Goal: Task Accomplishment & Management: Use online tool/utility

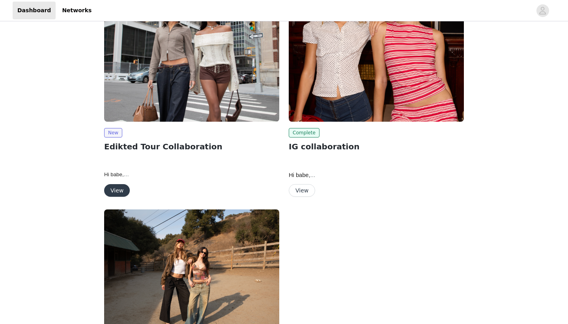
scroll to position [62, 0]
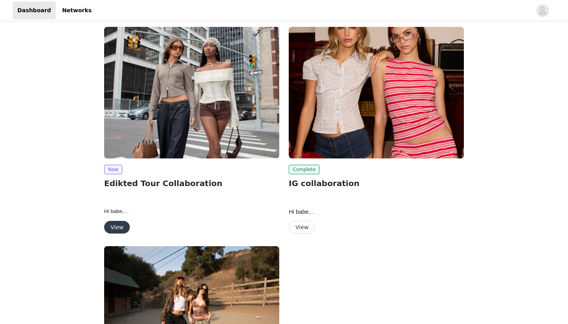
click at [120, 225] on button "View" at bounding box center [117, 227] width 26 height 13
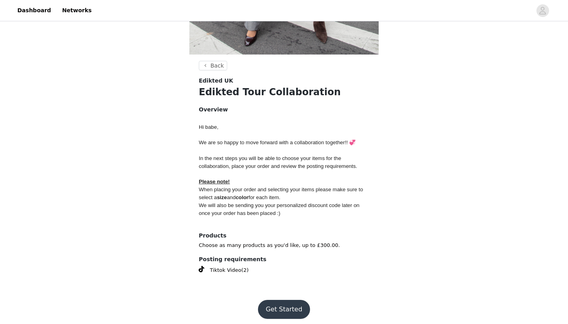
scroll to position [252, 0]
click at [277, 300] on button "Get Started" at bounding box center [284, 309] width 53 height 19
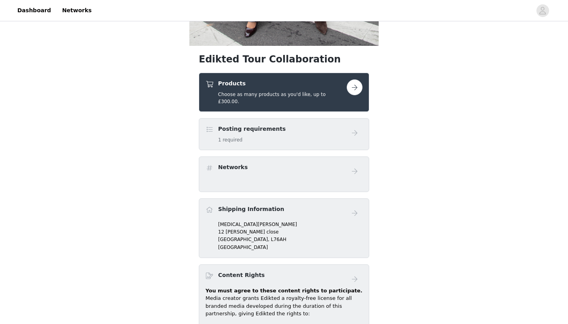
scroll to position [263, 0]
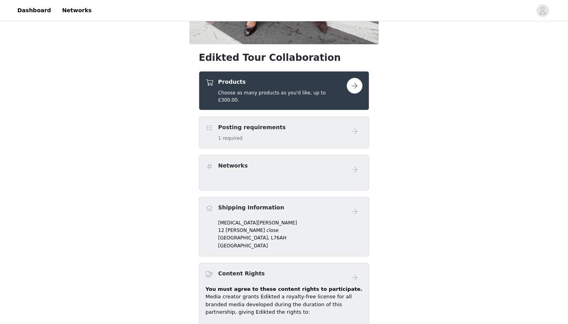
click at [354, 84] on button "button" at bounding box center [355, 86] width 16 height 16
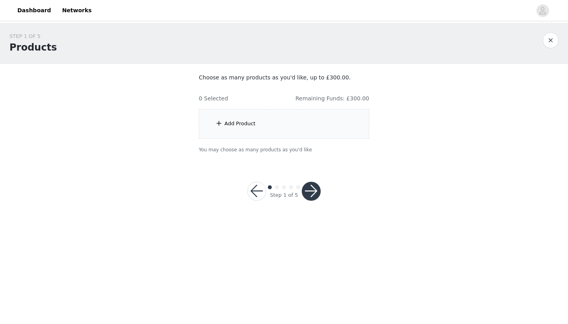
click at [265, 120] on div "Add Product" at bounding box center [284, 124] width 171 height 30
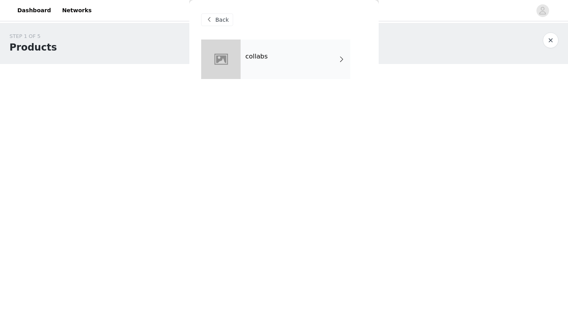
click at [230, 58] on div at bounding box center [220, 58] width 39 height 39
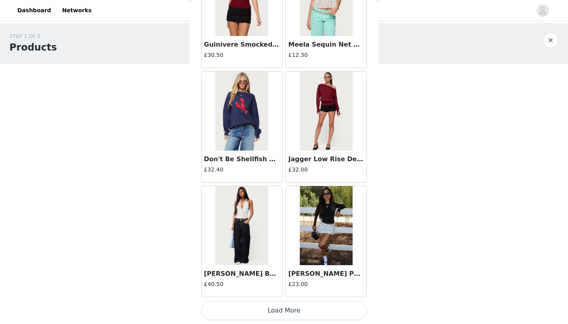
scroll to position [884, 0]
click at [219, 306] on button "Load More" at bounding box center [284, 310] width 166 height 19
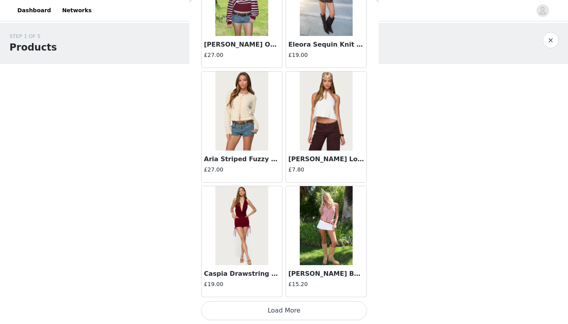
scroll to position [0, 0]
click at [234, 308] on button "Load More" at bounding box center [284, 310] width 166 height 19
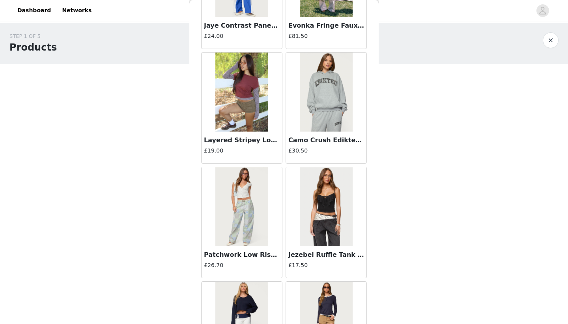
scroll to position [2736, 0]
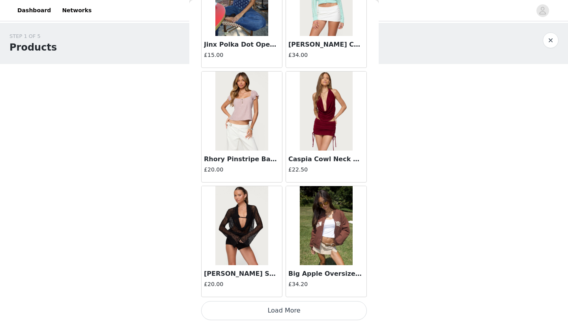
click at [243, 311] on button "Load More" at bounding box center [284, 310] width 166 height 19
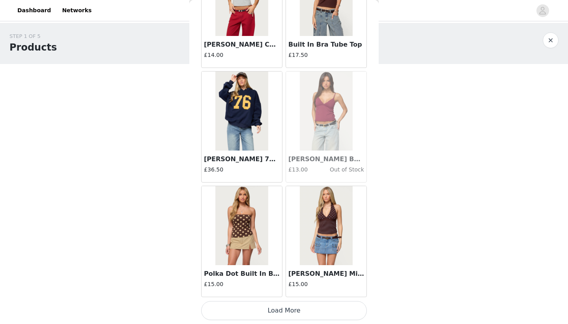
scroll to position [0, 0]
click at [269, 311] on button "Load More" at bounding box center [284, 310] width 166 height 19
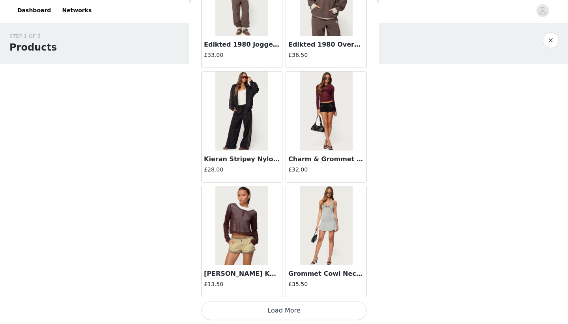
click at [268, 311] on button "Load More" at bounding box center [284, 310] width 166 height 19
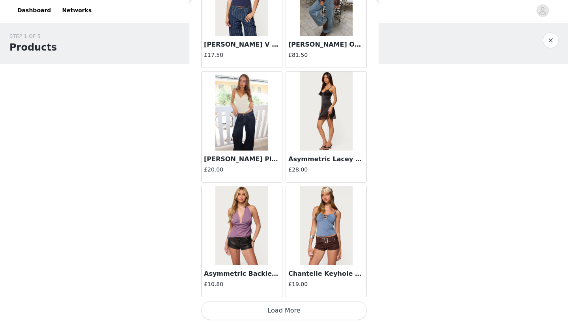
click at [278, 306] on button "Load More" at bounding box center [284, 310] width 166 height 19
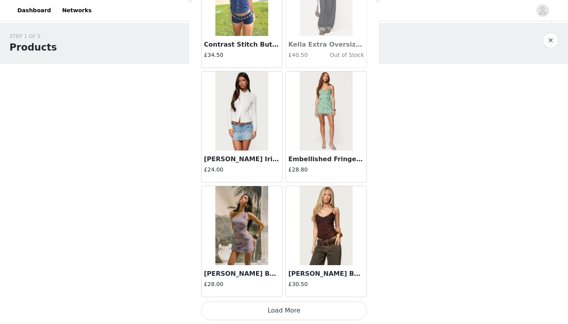
click at [301, 308] on button "Load More" at bounding box center [284, 310] width 166 height 19
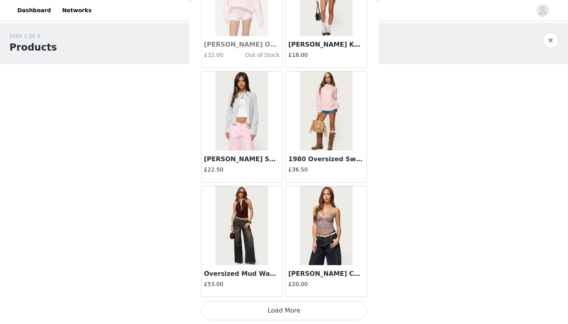
click at [298, 313] on button "Load More" at bounding box center [284, 310] width 166 height 19
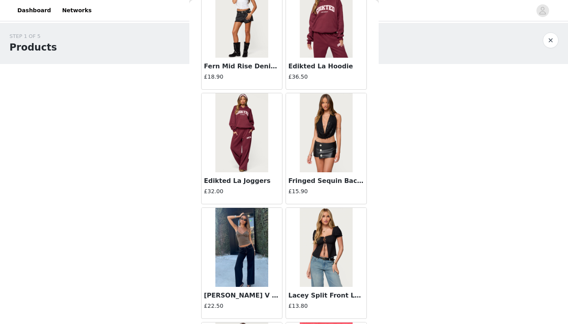
scroll to position [9222, 0]
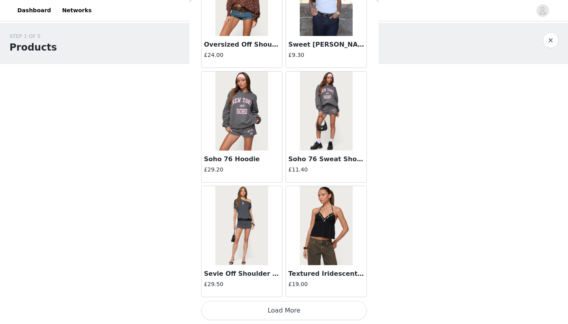
click at [271, 302] on button "Load More" at bounding box center [284, 310] width 166 height 19
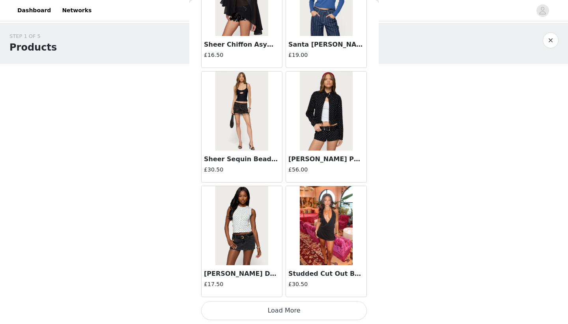
scroll to position [0, 0]
click at [279, 311] on button "Load More" at bounding box center [284, 310] width 166 height 19
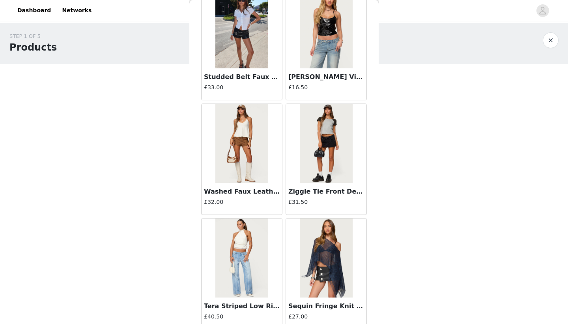
scroll to position [12187, 0]
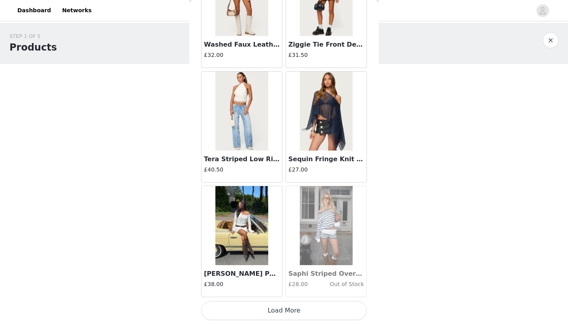
click at [267, 306] on button "Load More" at bounding box center [284, 310] width 166 height 19
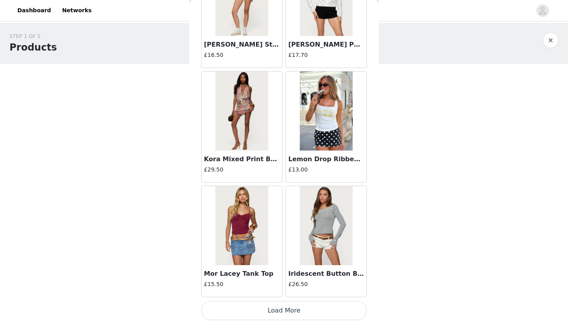
scroll to position [0, 0]
click at [268, 315] on button "Load More" at bounding box center [284, 310] width 166 height 19
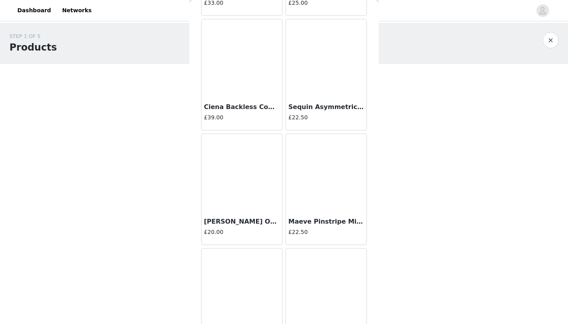
scroll to position [14335, 0]
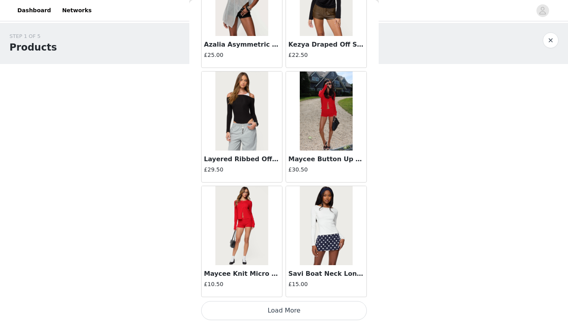
click at [280, 310] on button "Load More" at bounding box center [284, 310] width 166 height 19
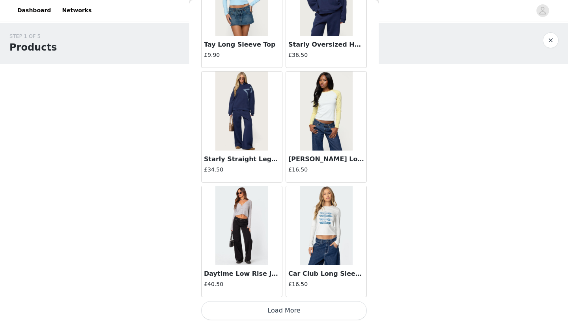
scroll to position [0, 0]
click at [270, 313] on button "Load More" at bounding box center [284, 310] width 166 height 19
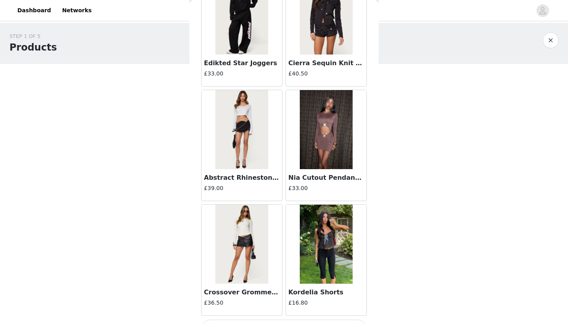
scroll to position [16891, 0]
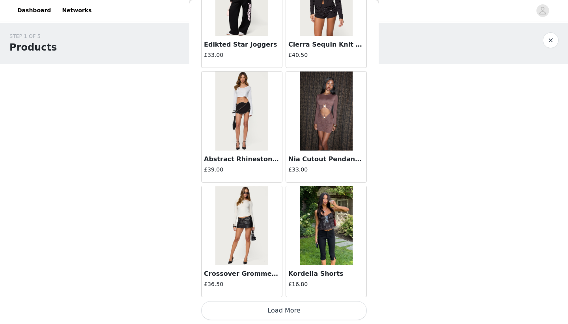
click at [279, 313] on button "Load More" at bounding box center [284, 310] width 166 height 19
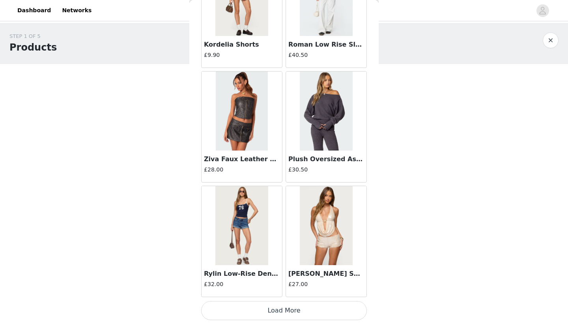
scroll to position [0, 0]
click at [278, 309] on button "Load More" at bounding box center [284, 310] width 166 height 19
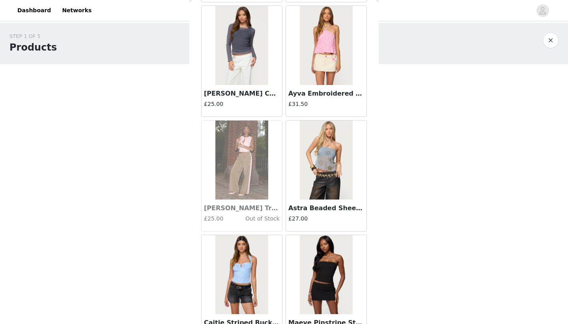
scroll to position [19039, 0]
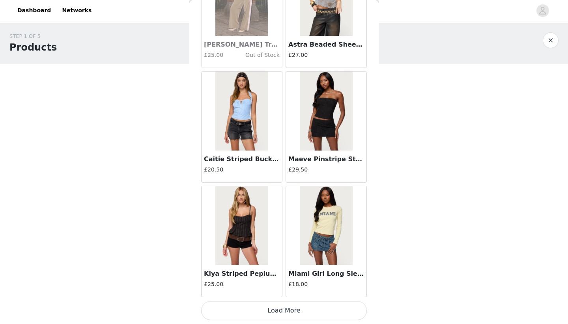
click at [283, 306] on button "Load More" at bounding box center [284, 310] width 166 height 19
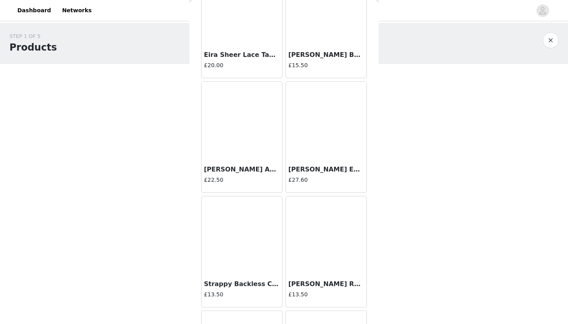
scroll to position [19993, 0]
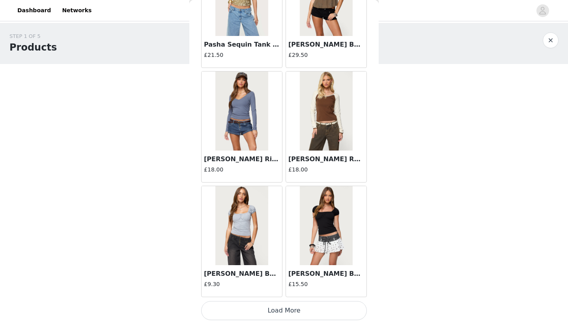
click at [282, 309] on button "Load More" at bounding box center [284, 310] width 166 height 19
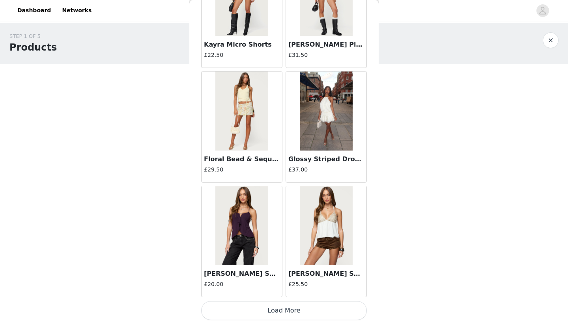
scroll to position [0, 0]
click at [280, 311] on button "Load More" at bounding box center [284, 310] width 166 height 19
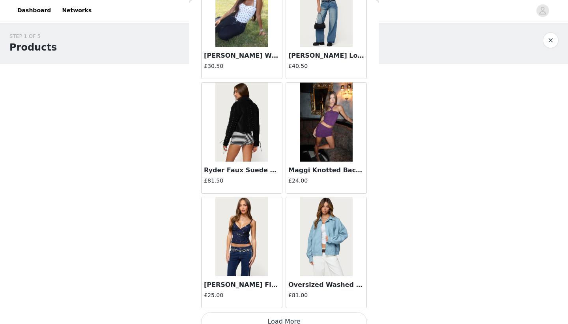
scroll to position [22628, 0]
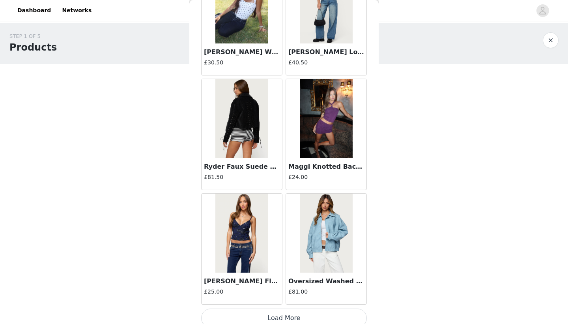
click at [307, 159] on div "Maggi Knotted Backless Mesh Top £24.00" at bounding box center [326, 174] width 81 height 32
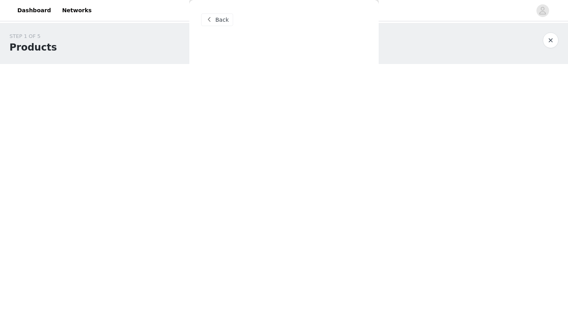
scroll to position [0, 0]
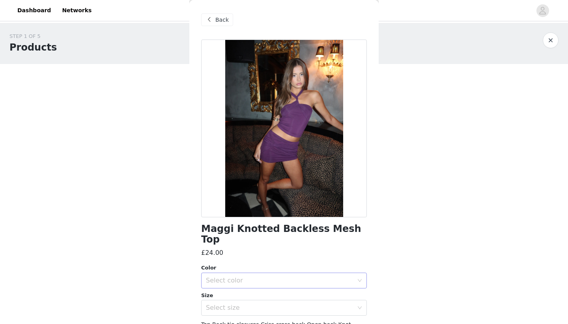
click at [248, 276] on div "Select color" at bounding box center [280, 280] width 148 height 8
click at [244, 288] on li "PURPLE" at bounding box center [284, 286] width 166 height 13
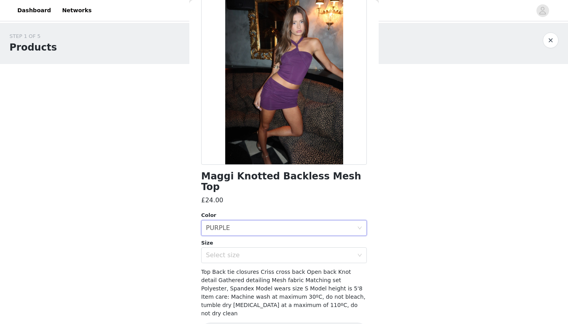
scroll to position [53, 0]
click at [268, 247] on div "Select size" at bounding box center [281, 254] width 151 height 15
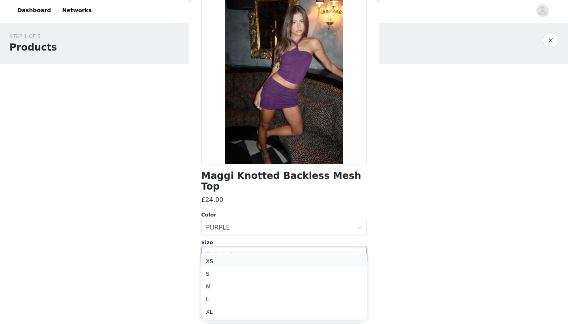
click at [257, 257] on li "XS" at bounding box center [284, 261] width 166 height 13
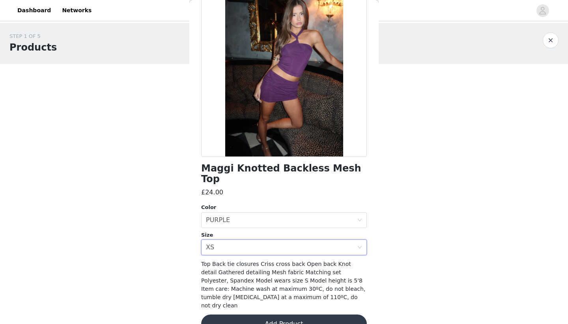
scroll to position [60, 0]
click at [235, 315] on button "Add Product" at bounding box center [284, 324] width 166 height 19
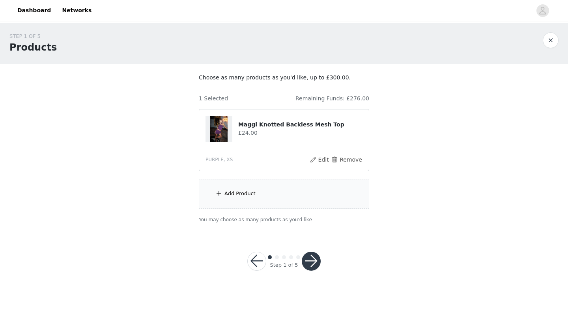
click at [281, 197] on div "Add Product" at bounding box center [284, 194] width 171 height 30
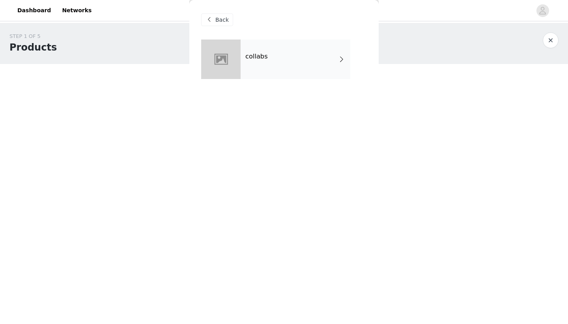
click at [302, 44] on div "collabs" at bounding box center [296, 58] width 110 height 39
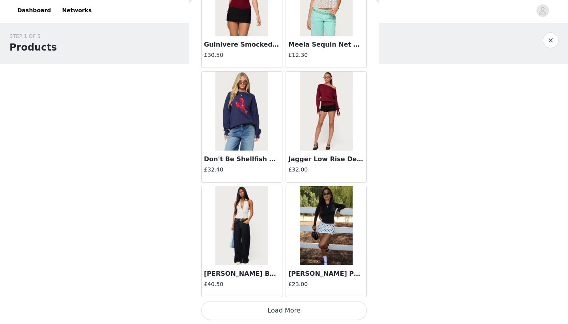
click at [231, 306] on button "Load More" at bounding box center [284, 310] width 166 height 19
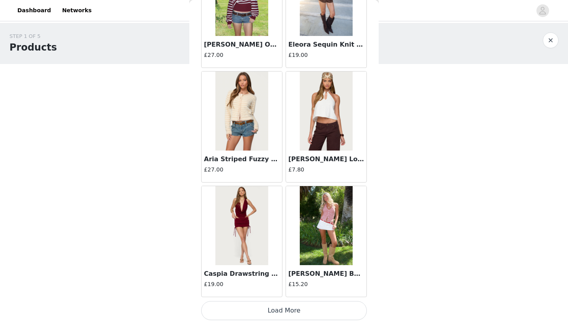
click at [241, 319] on button "Load More" at bounding box center [284, 310] width 166 height 19
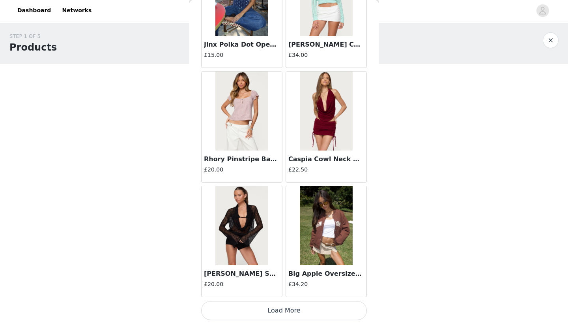
click at [272, 308] on button "Load More" at bounding box center [284, 310] width 166 height 19
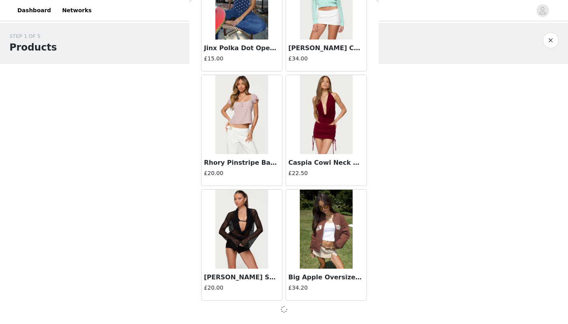
scroll to position [3170, 0]
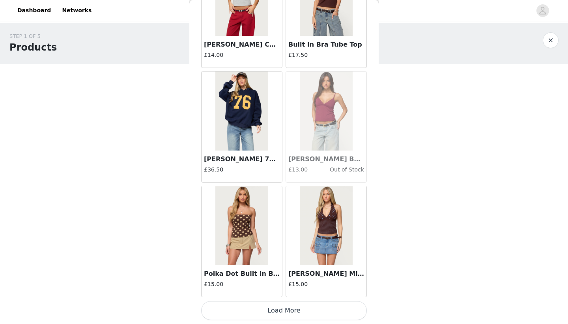
click at [243, 313] on button "Load More" at bounding box center [284, 310] width 166 height 19
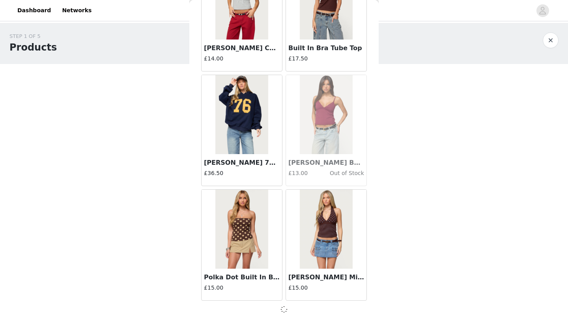
scroll to position [4315, 0]
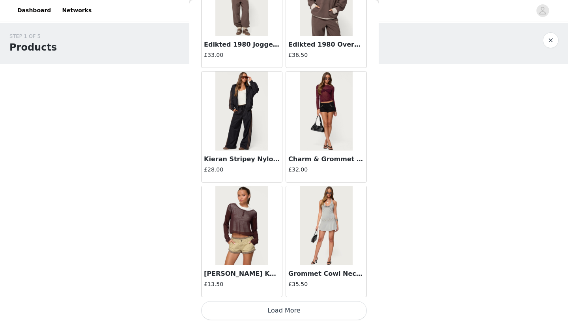
click at [251, 313] on button "Load More" at bounding box center [284, 310] width 166 height 19
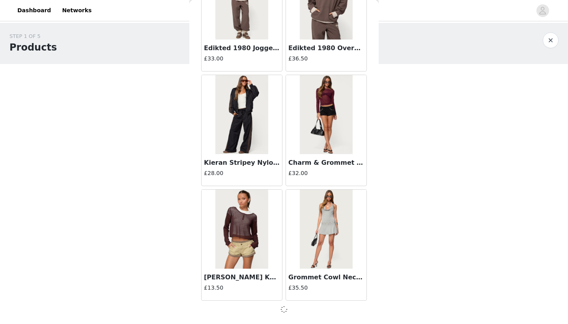
scroll to position [5460, 0]
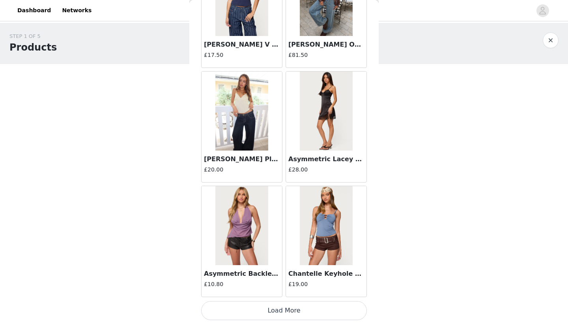
click at [257, 308] on button "Load More" at bounding box center [284, 310] width 166 height 19
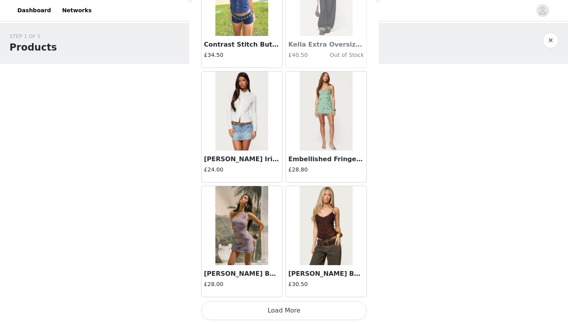
click at [254, 311] on button "Load More" at bounding box center [284, 310] width 166 height 19
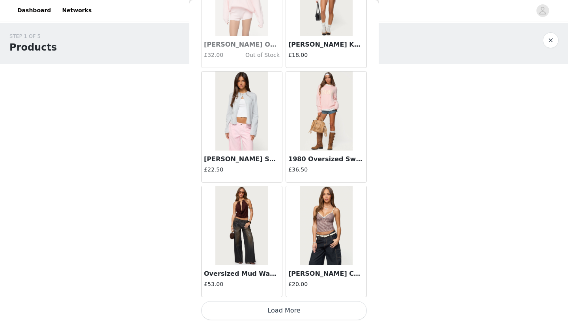
click at [246, 313] on button "Load More" at bounding box center [284, 310] width 166 height 19
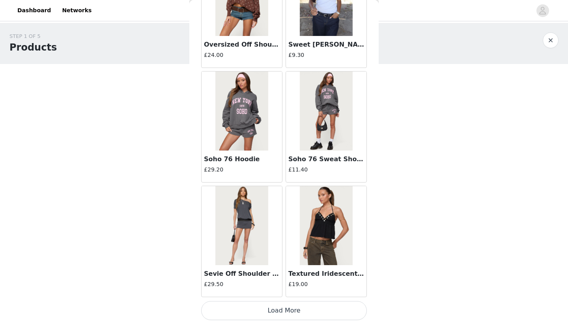
scroll to position [0, 0]
click at [251, 317] on button "Load More" at bounding box center [284, 310] width 166 height 19
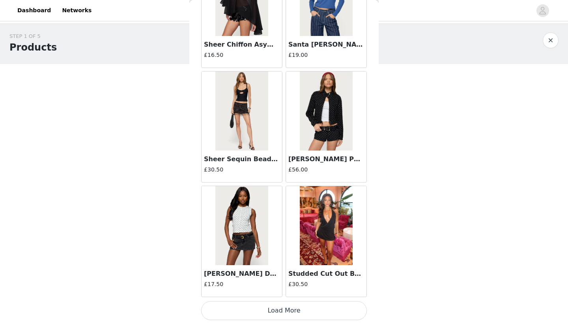
click at [260, 308] on button "Load More" at bounding box center [284, 310] width 166 height 19
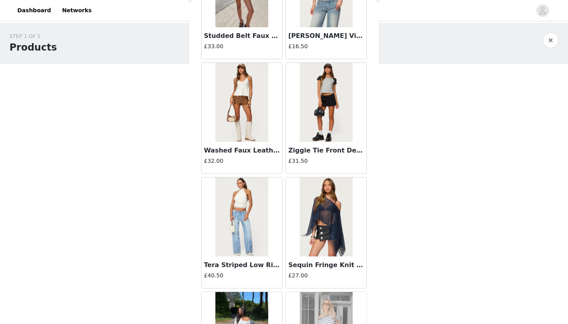
scroll to position [12227, 0]
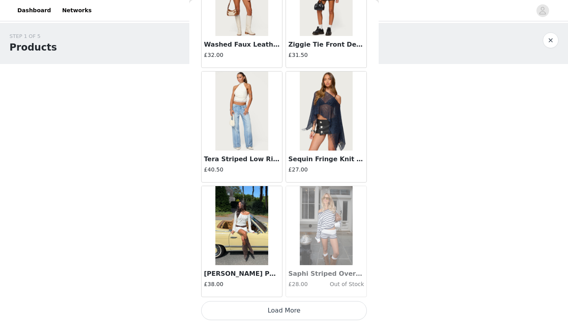
click at [256, 310] on button "Load More" at bounding box center [284, 310] width 166 height 19
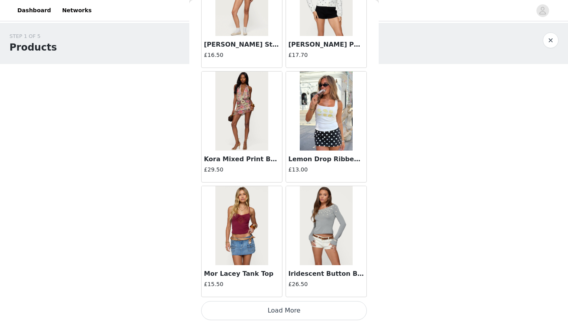
click at [256, 309] on button "Load More" at bounding box center [284, 310] width 166 height 19
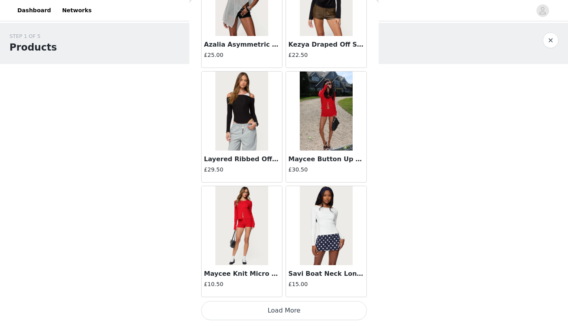
scroll to position [0, 0]
click at [263, 308] on button "Load More" at bounding box center [284, 310] width 166 height 19
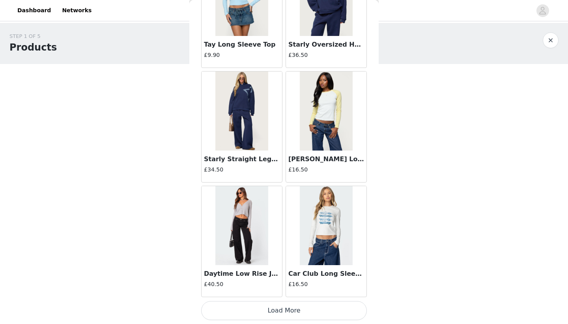
click at [273, 311] on button "Load More" at bounding box center [284, 310] width 166 height 19
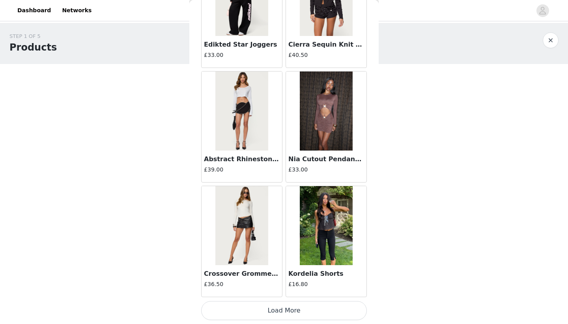
click at [274, 311] on button "Load More" at bounding box center [284, 310] width 166 height 19
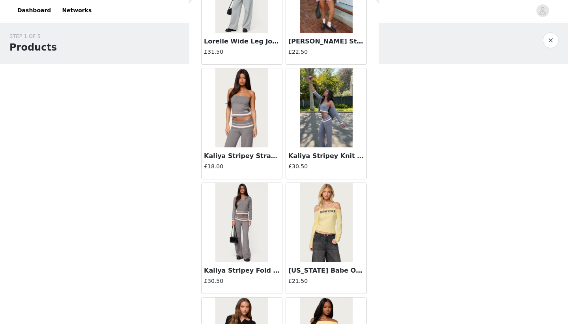
scroll to position [17490, 0]
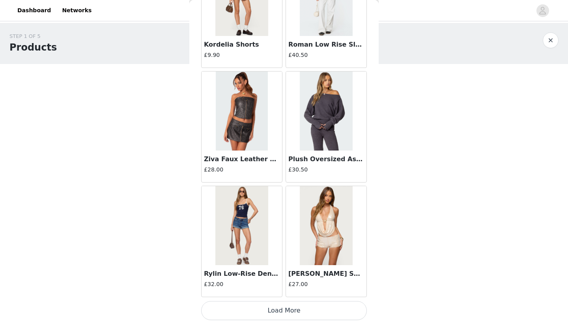
click at [277, 308] on button "Load More" at bounding box center [284, 310] width 166 height 19
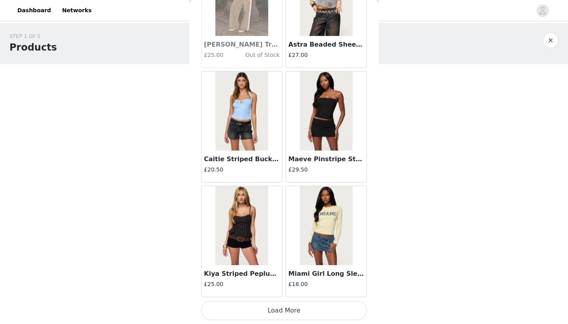
scroll to position [0, 0]
click at [274, 311] on button "Load More" at bounding box center [284, 310] width 166 height 19
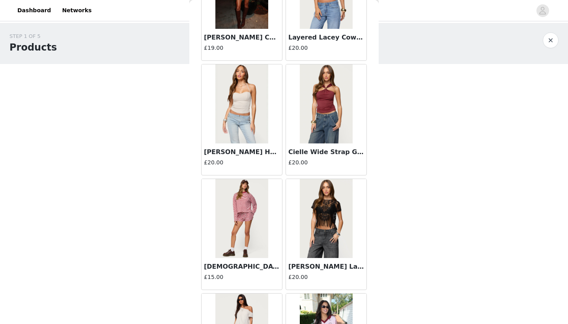
scroll to position [19553, 0]
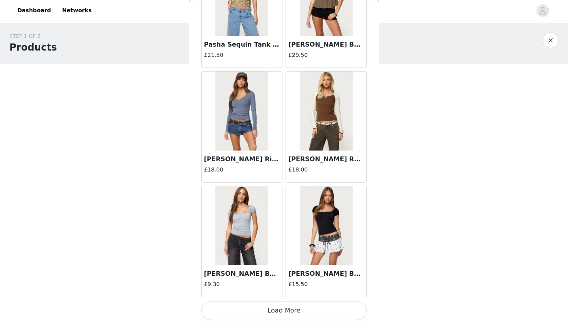
click at [275, 312] on button "Load More" at bounding box center [284, 310] width 166 height 19
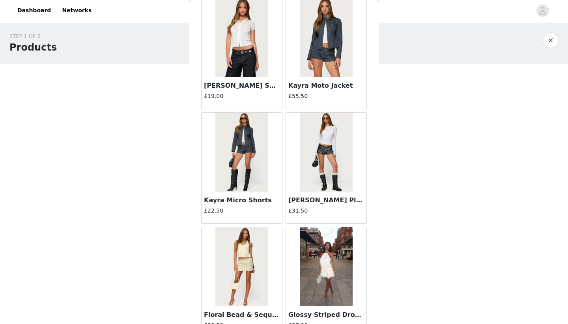
scroll to position [21362, 0]
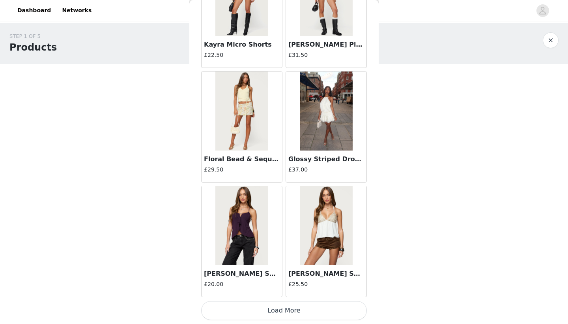
click at [275, 307] on button "Load More" at bounding box center [284, 310] width 166 height 19
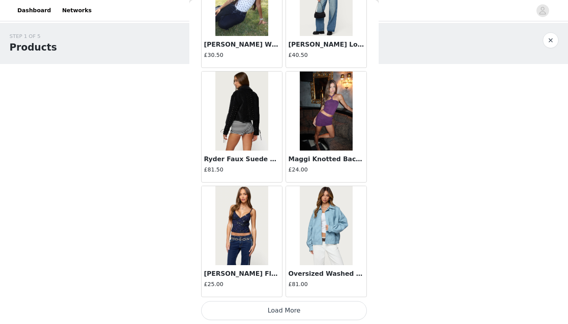
scroll to position [0, 0]
click at [273, 304] on button "Load More" at bounding box center [284, 310] width 166 height 19
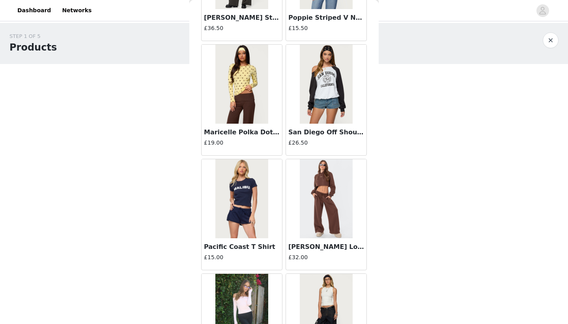
scroll to position [23353, 0]
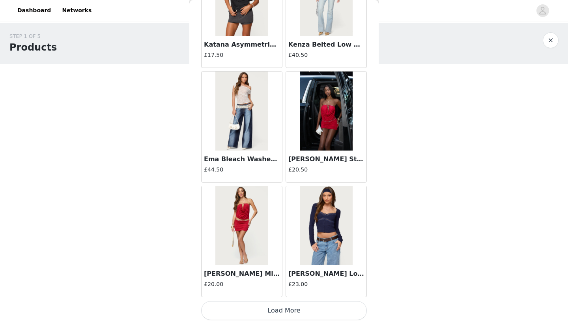
click at [269, 314] on button "Load More" at bounding box center [284, 310] width 166 height 19
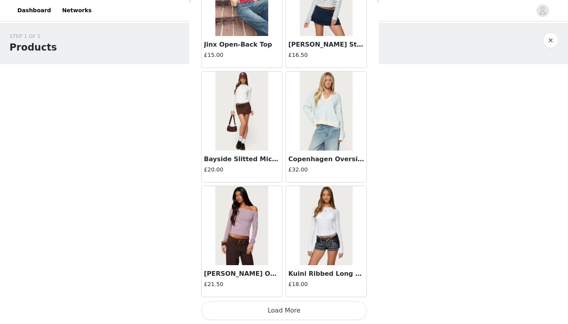
scroll to position [0, 0]
click at [270, 309] on button "Load More" at bounding box center [284, 310] width 166 height 19
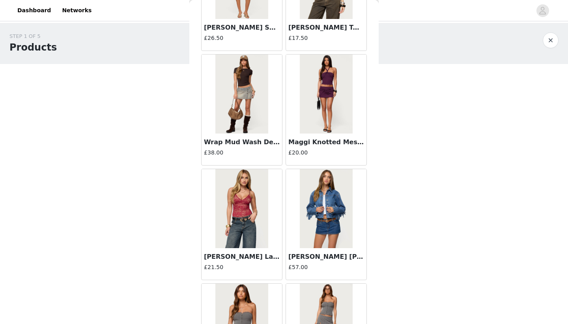
scroll to position [25400, 0]
click at [332, 93] on img at bounding box center [326, 93] width 53 height 79
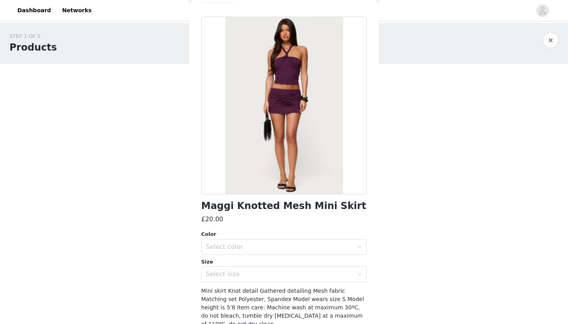
scroll to position [23, 0]
click at [242, 246] on div "Select color" at bounding box center [280, 246] width 148 height 8
click at [240, 260] on li "PURPLE" at bounding box center [284, 263] width 166 height 13
click at [240, 267] on div "Select size" at bounding box center [281, 273] width 151 height 15
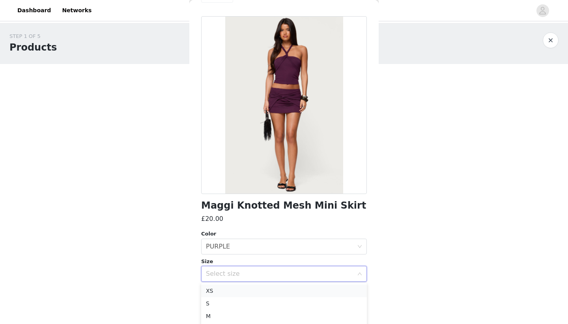
click at [232, 288] on li "XS" at bounding box center [284, 290] width 166 height 13
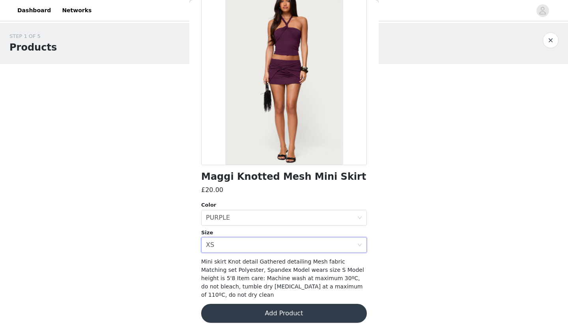
scroll to position [52, 0]
click at [238, 304] on button "Add Product" at bounding box center [284, 313] width 166 height 19
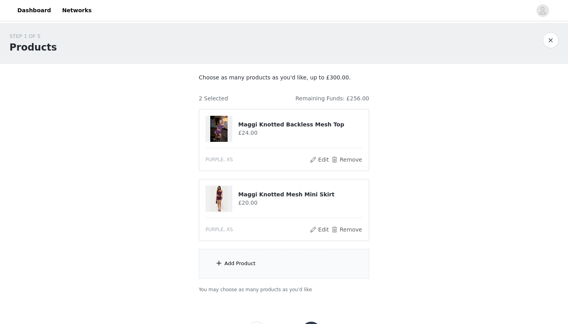
click at [242, 269] on div "Add Product" at bounding box center [284, 264] width 171 height 30
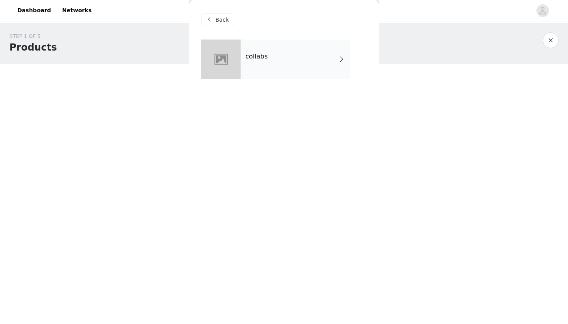
click at [291, 53] on div "collabs" at bounding box center [296, 58] width 110 height 39
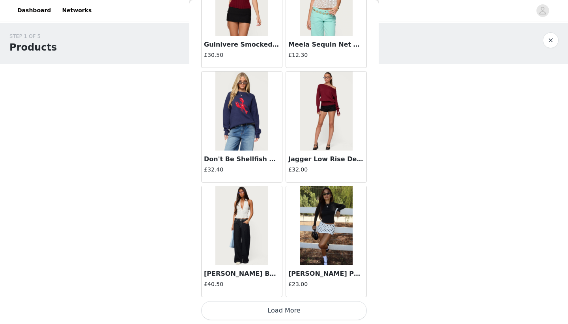
scroll to position [884, 0]
click at [215, 302] on button "Load More" at bounding box center [284, 310] width 166 height 19
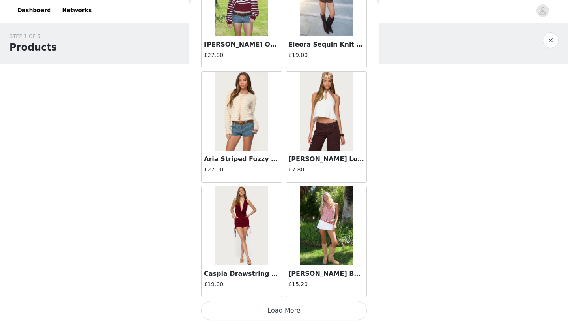
click at [222, 307] on button "Load More" at bounding box center [284, 310] width 166 height 19
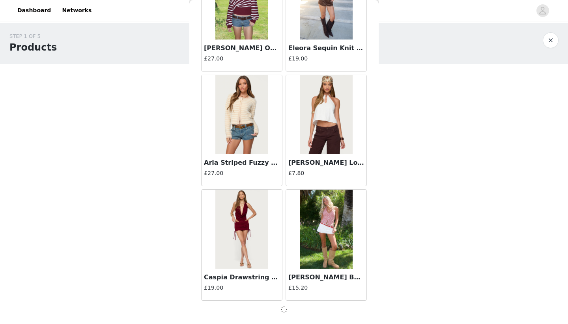
scroll to position [2025, 0]
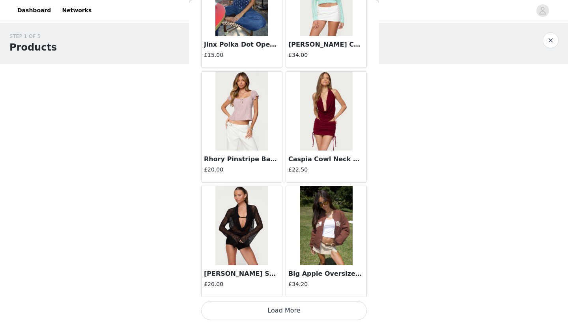
click at [233, 305] on button "Load More" at bounding box center [284, 310] width 166 height 19
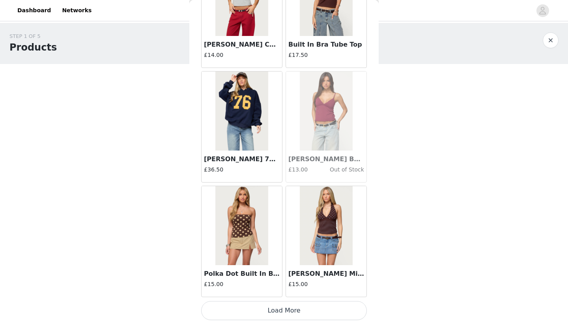
click at [243, 315] on button "Load More" at bounding box center [284, 310] width 166 height 19
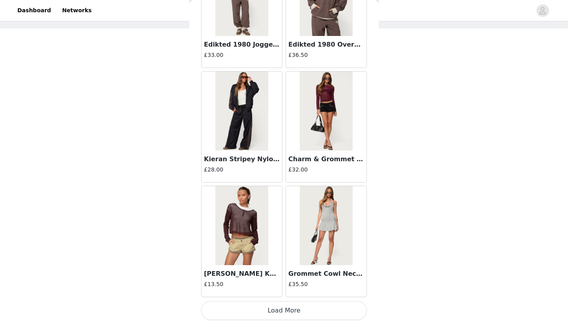
scroll to position [35, 0]
click at [238, 316] on button "Load More" at bounding box center [284, 310] width 166 height 19
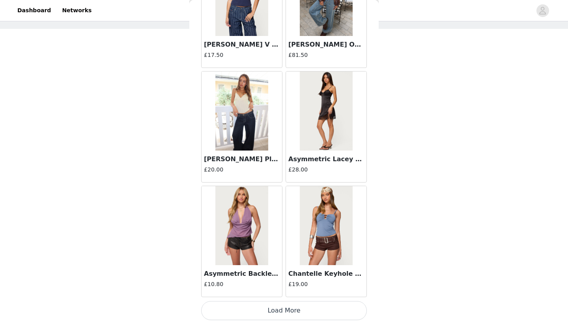
click at [245, 318] on button "Load More" at bounding box center [284, 310] width 166 height 19
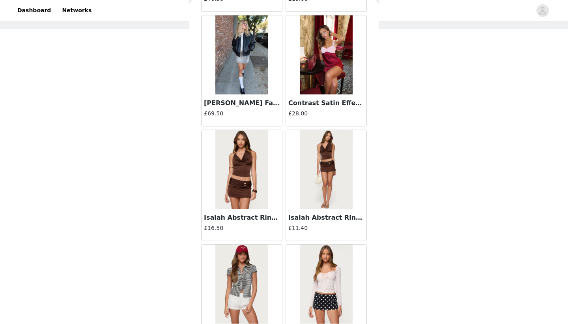
scroll to position [7014, 0]
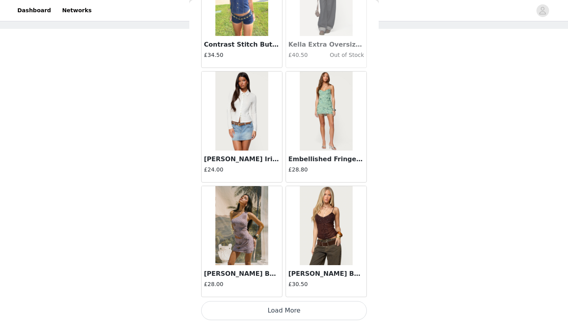
click at [256, 318] on button "Load More" at bounding box center [284, 310] width 166 height 19
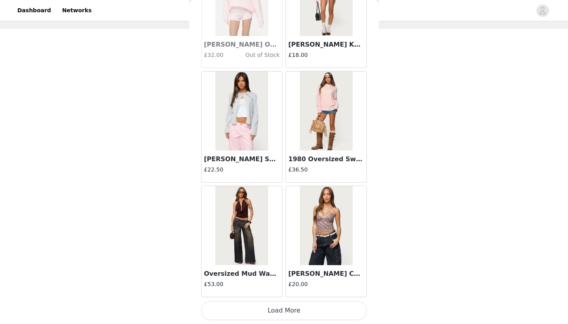
click at [266, 309] on button "Load More" at bounding box center [284, 310] width 166 height 19
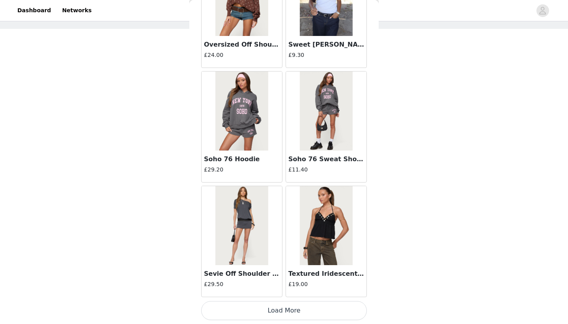
click at [271, 304] on button "Load More" at bounding box center [284, 310] width 166 height 19
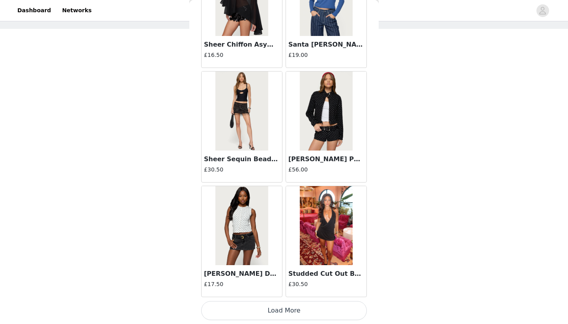
click at [278, 311] on button "Load More" at bounding box center [284, 310] width 166 height 19
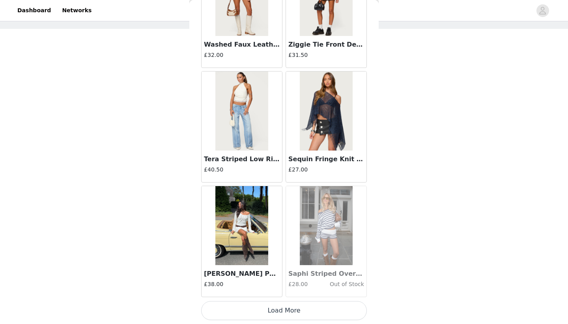
click at [272, 313] on button "Load More" at bounding box center [284, 310] width 166 height 19
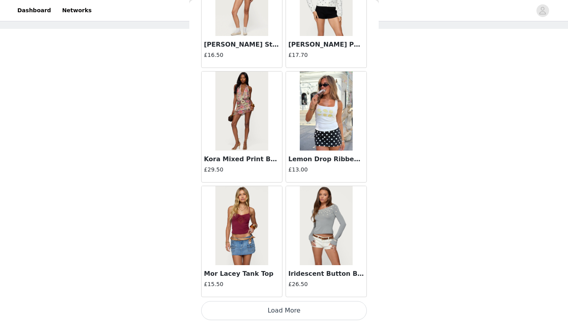
click at [276, 312] on button "Load More" at bounding box center [284, 310] width 166 height 19
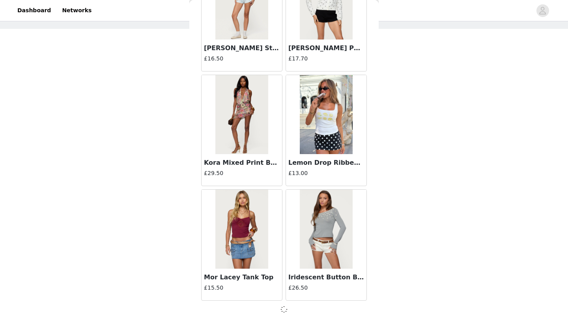
scroll to position [13473, 0]
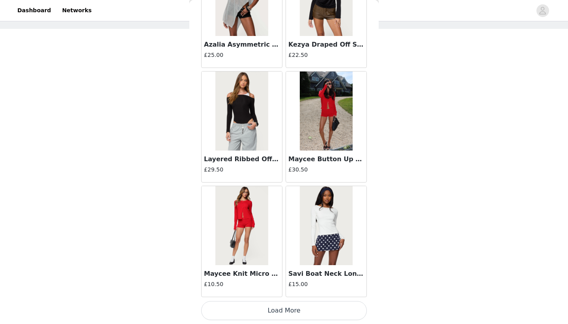
click at [273, 311] on button "Load More" at bounding box center [284, 310] width 166 height 19
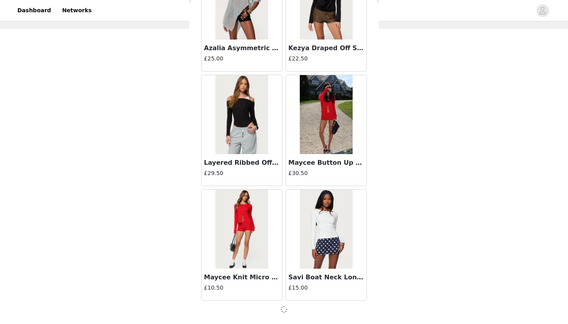
scroll to position [14618, 0]
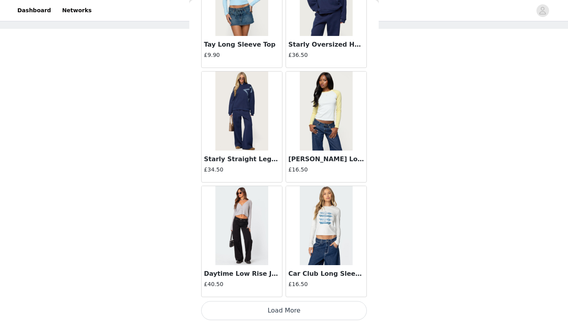
click at [279, 311] on button "Load More" at bounding box center [284, 310] width 166 height 19
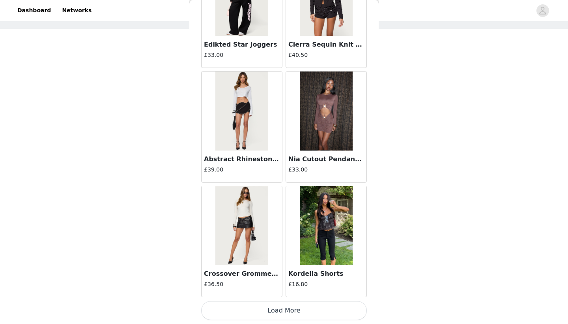
click at [275, 308] on button "Load More" at bounding box center [284, 310] width 166 height 19
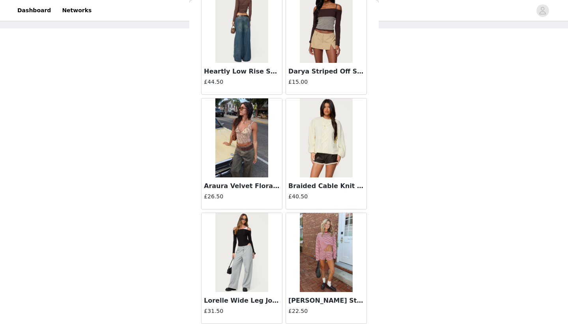
scroll to position [35, 0]
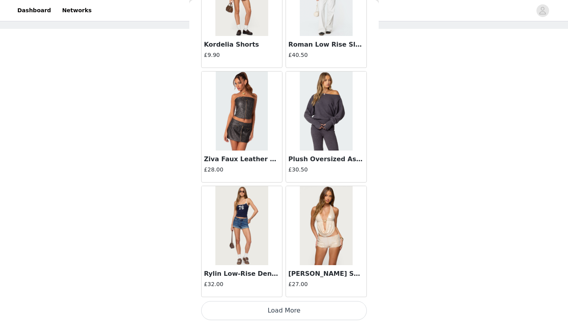
click at [277, 308] on button "Load More" at bounding box center [284, 310] width 166 height 19
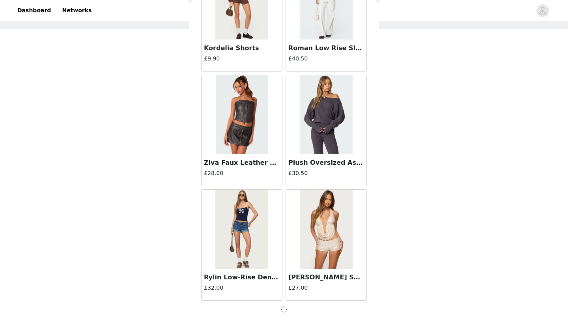
scroll to position [18052, 0]
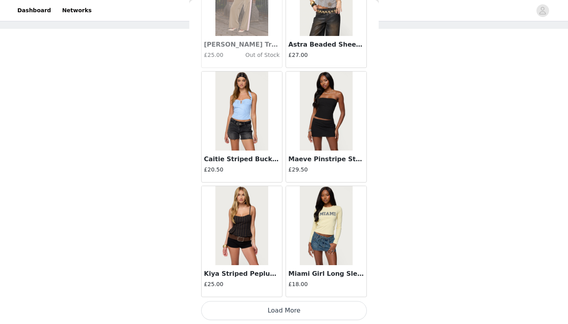
click at [281, 308] on button "Load More" at bounding box center [284, 310] width 166 height 19
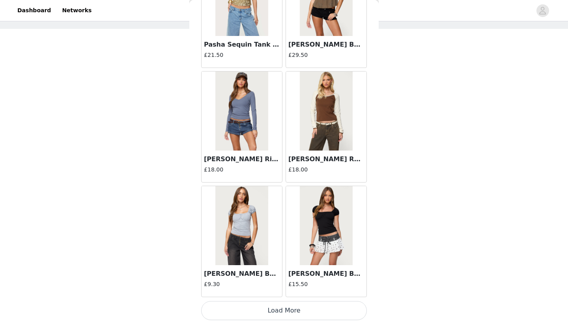
click at [276, 312] on button "Load More" at bounding box center [284, 310] width 166 height 19
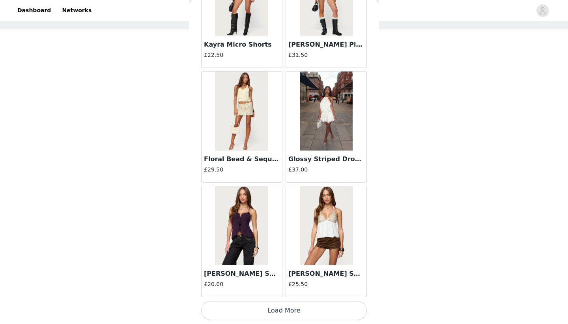
click at [285, 310] on button "Load More" at bounding box center [284, 310] width 166 height 19
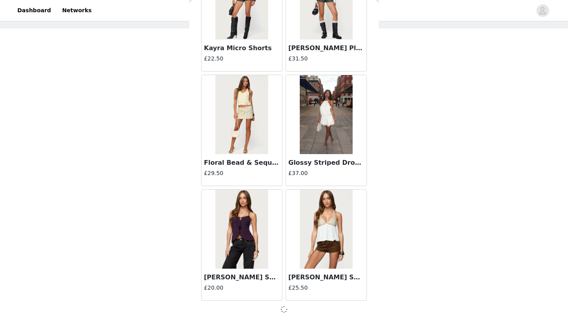
scroll to position [35, 0]
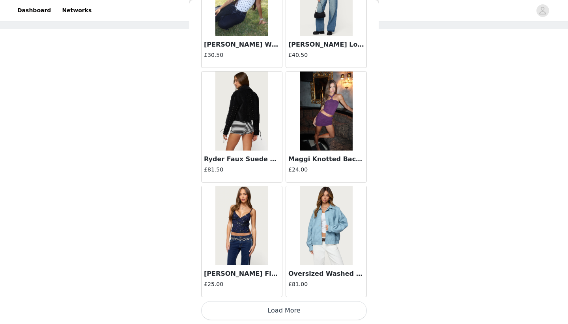
click at [280, 313] on button "Load More" at bounding box center [284, 310] width 166 height 19
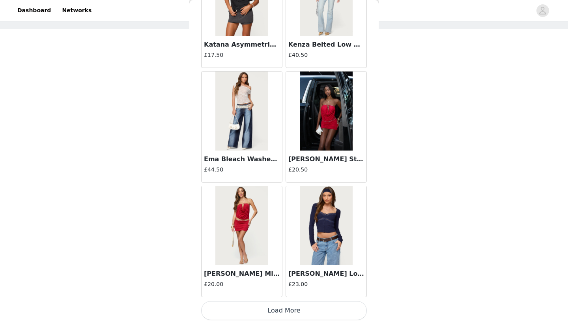
scroll to position [23780, 0]
click at [292, 307] on button "Load More" at bounding box center [284, 310] width 166 height 19
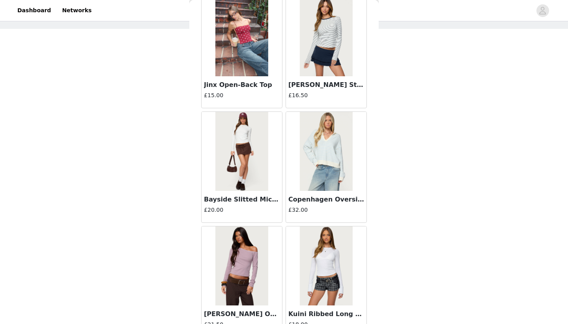
scroll to position [24887, 0]
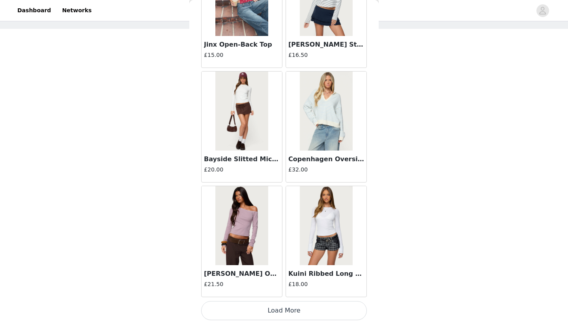
click at [270, 308] on button "Load More" at bounding box center [284, 310] width 166 height 19
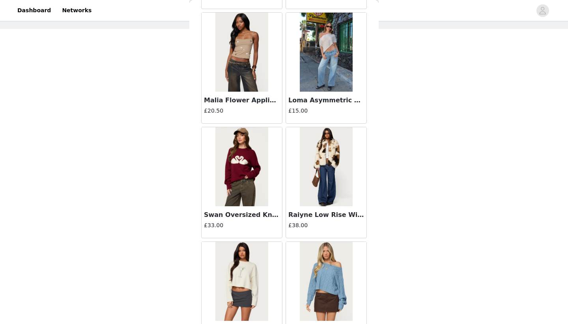
scroll to position [26014, 0]
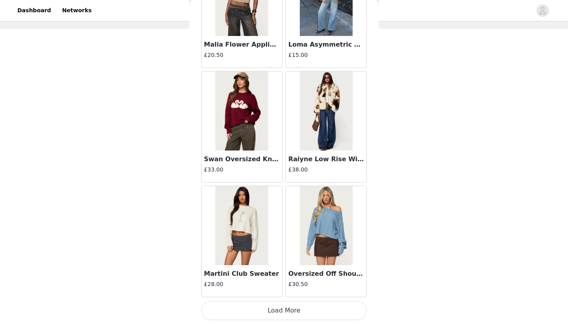
click at [268, 306] on button "Load More" at bounding box center [284, 310] width 166 height 19
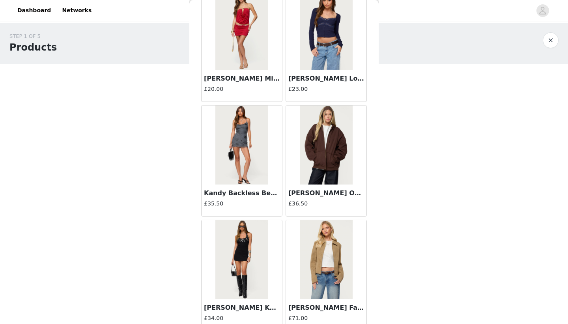
scroll to position [23986, 0]
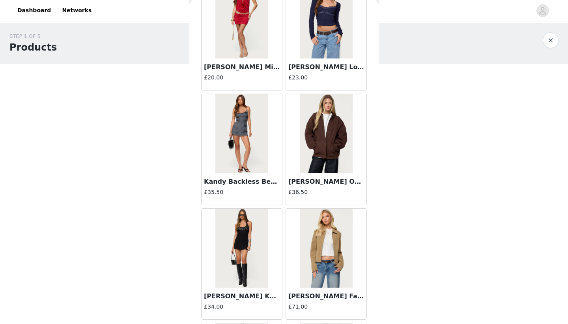
click at [319, 238] on img at bounding box center [326, 247] width 53 height 79
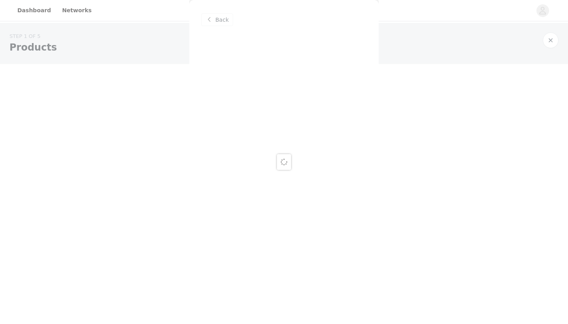
scroll to position [0, 0]
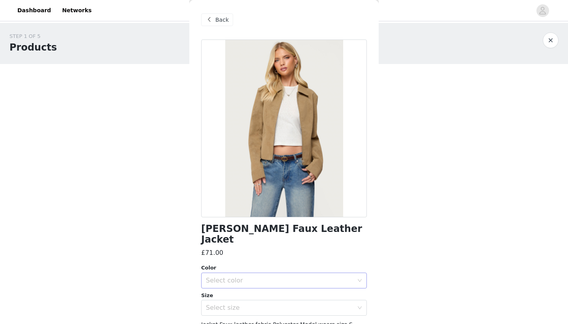
click at [303, 276] on div "Select color" at bounding box center [280, 280] width 148 height 8
click at [297, 285] on li "TAN" at bounding box center [284, 286] width 166 height 13
click at [292, 304] on div "Select size" at bounding box center [280, 308] width 148 height 8
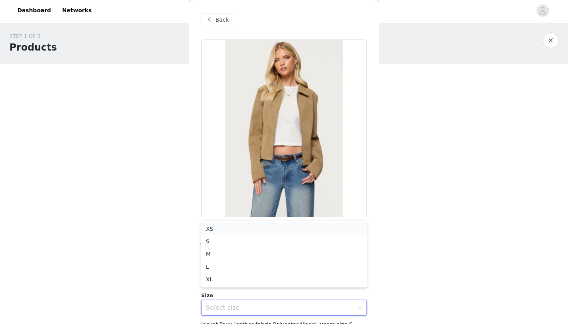
click at [289, 229] on li "XS" at bounding box center [284, 228] width 166 height 13
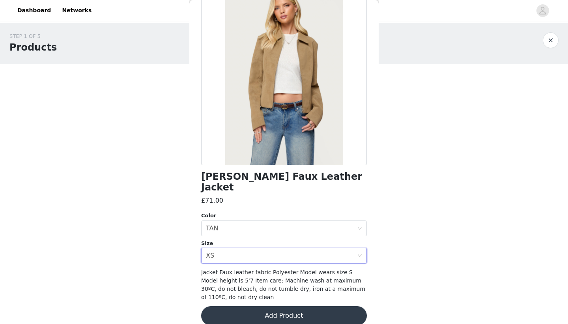
scroll to position [52, 0]
click at [266, 306] on button "Add Product" at bounding box center [284, 315] width 166 height 19
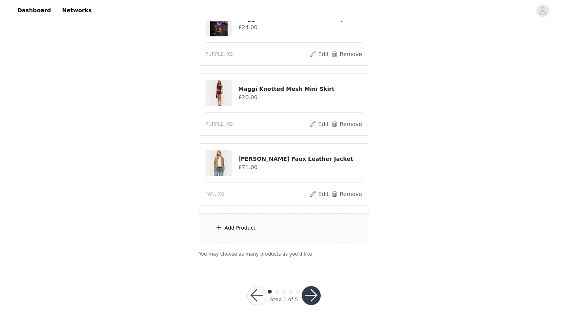
scroll to position [105, 0]
click at [298, 233] on div "Add Product" at bounding box center [284, 229] width 171 height 30
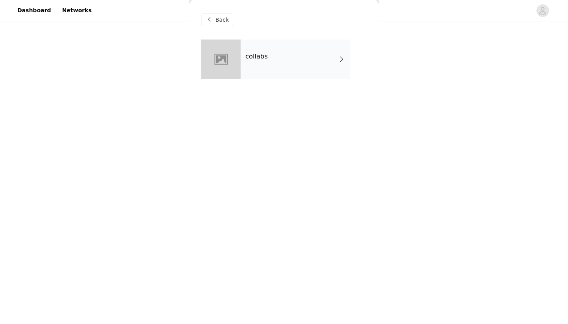
click at [312, 79] on div "collabs" at bounding box center [296, 58] width 110 height 39
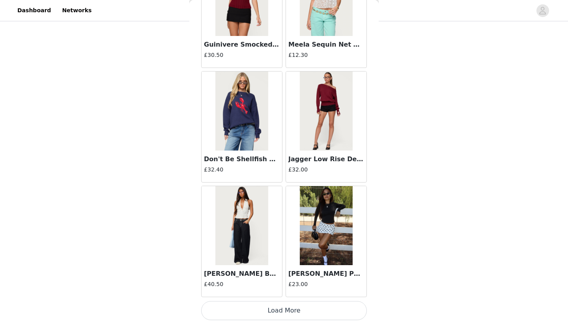
click at [219, 315] on button "Load More" at bounding box center [284, 310] width 166 height 19
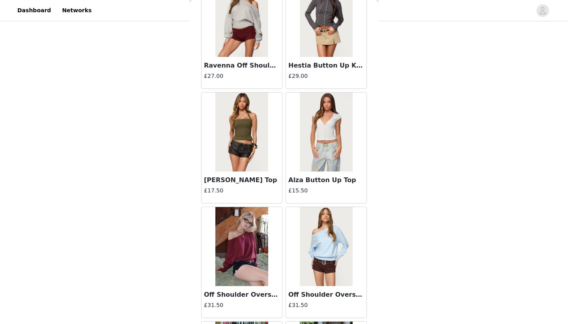
scroll to position [1685, 0]
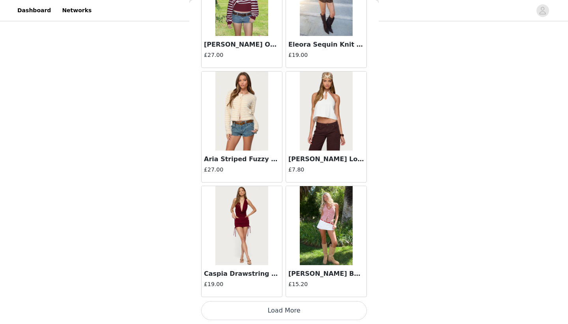
click at [326, 313] on button "Load More" at bounding box center [284, 310] width 166 height 19
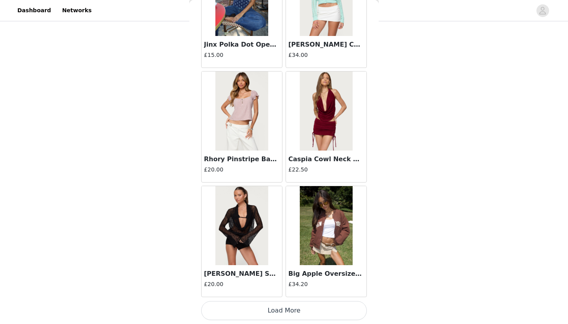
scroll to position [105, 0]
click at [268, 309] on button "Load More" at bounding box center [284, 310] width 166 height 19
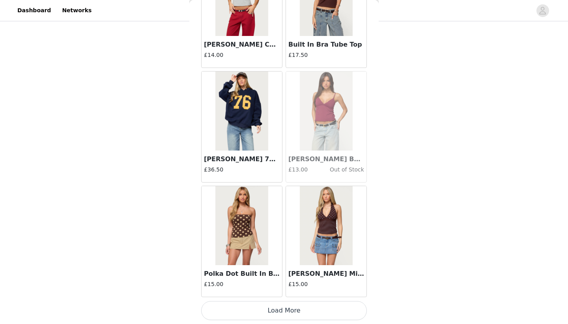
click at [280, 311] on button "Load More" at bounding box center [284, 310] width 166 height 19
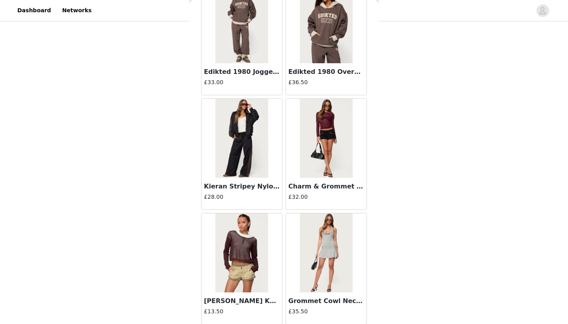
scroll to position [5440, 0]
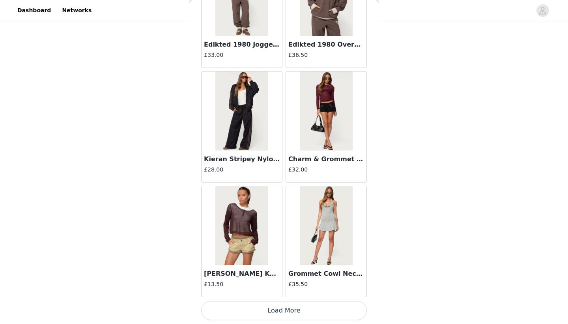
click at [285, 313] on button "Load More" at bounding box center [284, 310] width 166 height 19
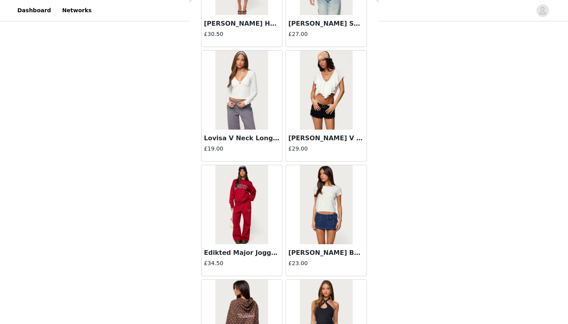
scroll to position [6070, 0]
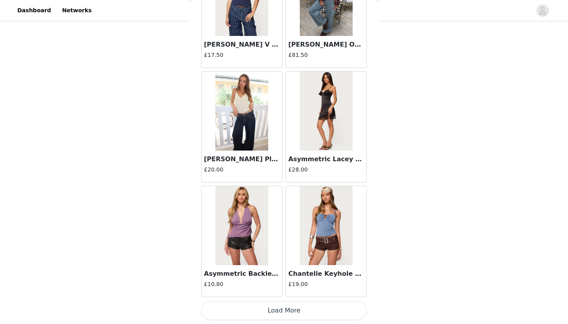
click at [282, 308] on button "Load More" at bounding box center [284, 310] width 166 height 19
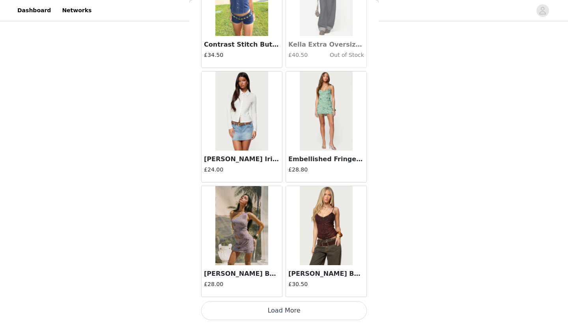
scroll to position [105, 0]
click at [276, 313] on button "Load More" at bounding box center [284, 310] width 166 height 19
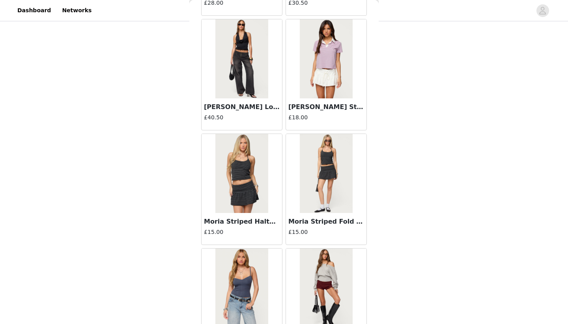
scroll to position [8038, 0]
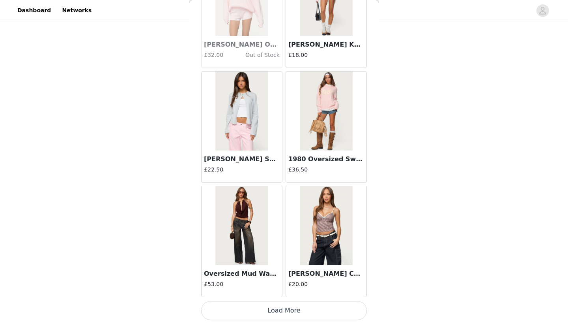
click at [286, 311] on button "Load More" at bounding box center [284, 310] width 166 height 19
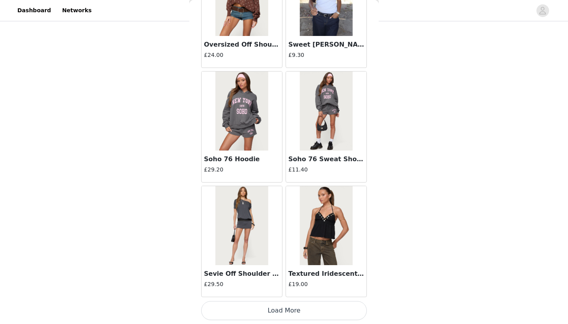
scroll to position [105, 0]
click at [286, 311] on button "Load More" at bounding box center [284, 310] width 166 height 19
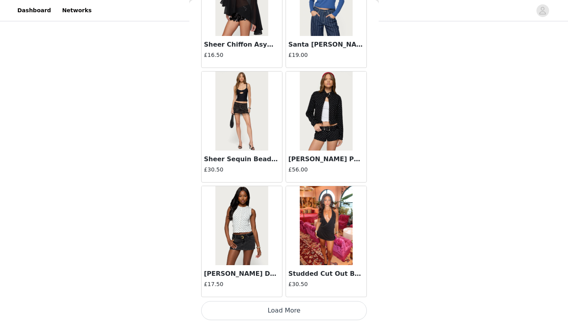
click at [282, 309] on button "Load More" at bounding box center [284, 310] width 166 height 19
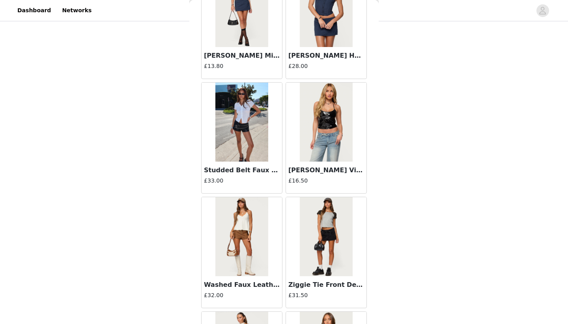
scroll to position [12119, 0]
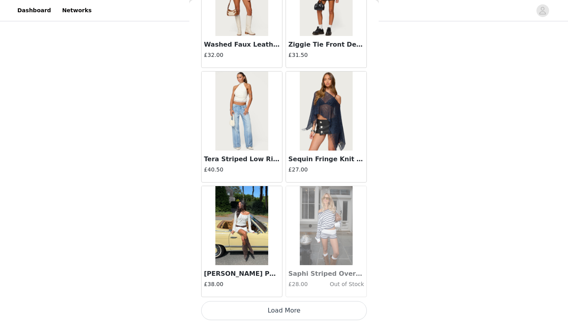
click at [289, 314] on button "Load More" at bounding box center [284, 310] width 166 height 19
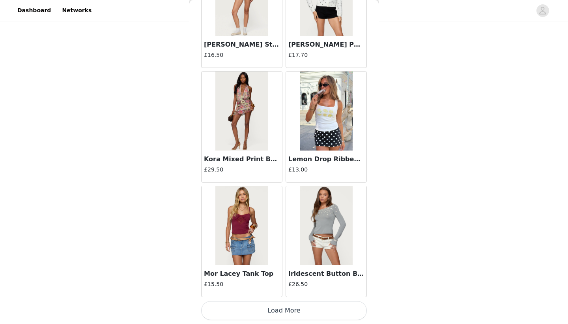
scroll to position [105, 0]
click at [288, 317] on button "Load More" at bounding box center [284, 310] width 166 height 19
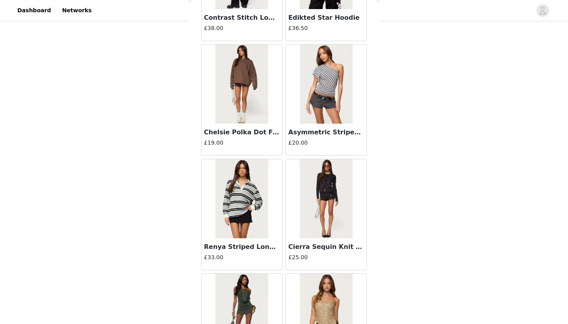
scroll to position [14167, 0]
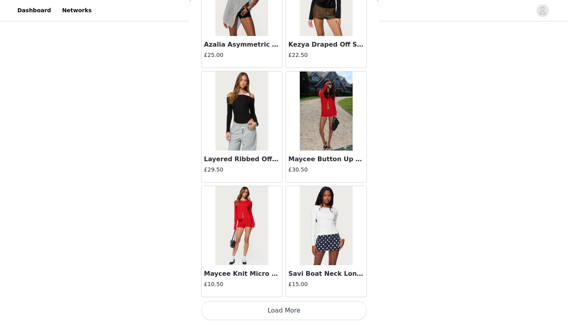
click at [286, 306] on button "Load More" at bounding box center [284, 310] width 166 height 19
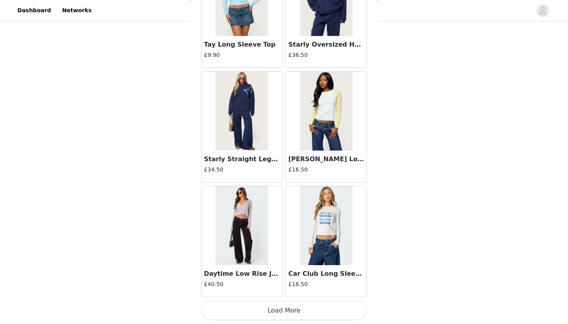
scroll to position [105, 0]
click at [286, 312] on button "Load More" at bounding box center [284, 310] width 166 height 19
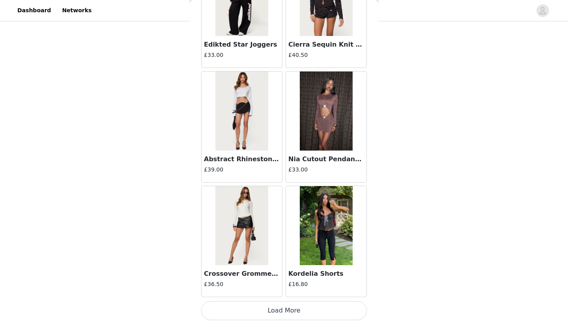
drag, startPoint x: 286, startPoint y: 309, endPoint x: 291, endPoint y: 268, distance: 40.9
click at [286, 309] on button "Load More" at bounding box center [284, 310] width 166 height 19
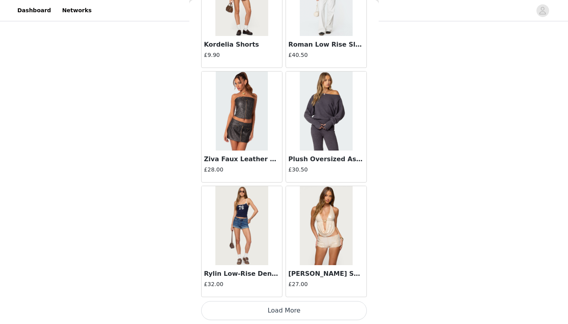
click at [288, 314] on button "Load More" at bounding box center [284, 310] width 166 height 19
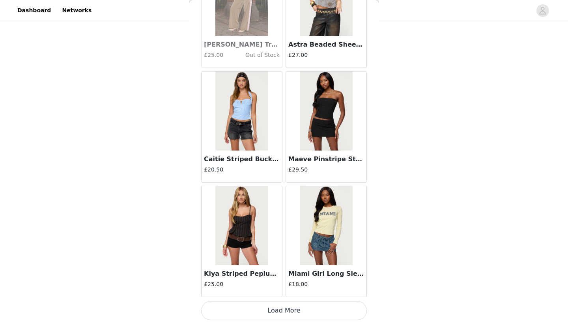
click at [282, 315] on button "Load More" at bounding box center [284, 310] width 166 height 19
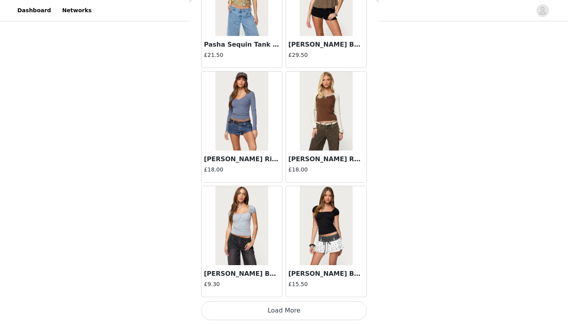
click at [286, 315] on button "Load More" at bounding box center [284, 310] width 166 height 19
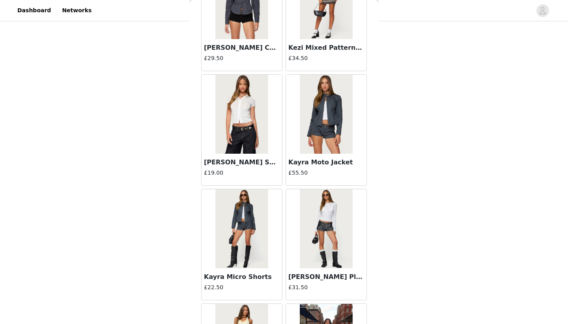
scroll to position [21259, 0]
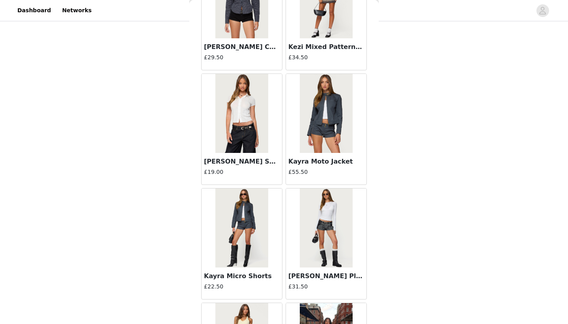
click at [238, 255] on img at bounding box center [242, 227] width 53 height 79
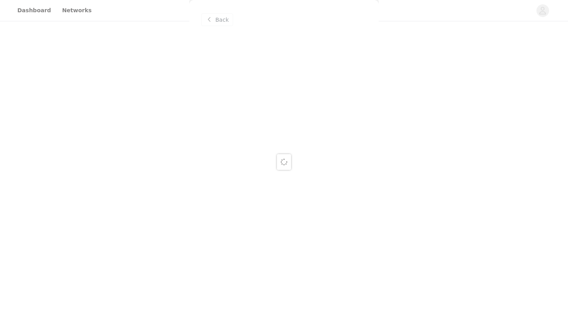
scroll to position [0, 0]
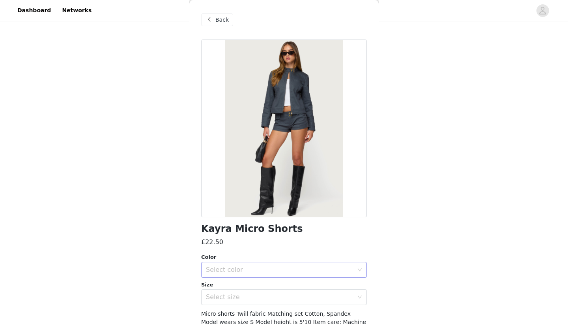
click at [237, 274] on div "Select color" at bounding box center [281, 269] width 151 height 15
click at [238, 282] on li "DARK-GRAY" at bounding box center [284, 286] width 166 height 13
click at [233, 296] on div "Select size" at bounding box center [280, 297] width 148 height 8
click at [225, 313] on li "XS" at bounding box center [284, 314] width 166 height 13
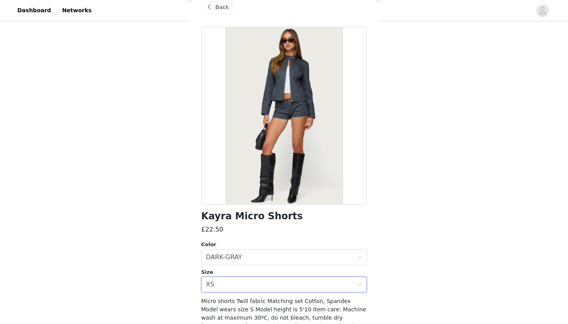
scroll to position [13, 0]
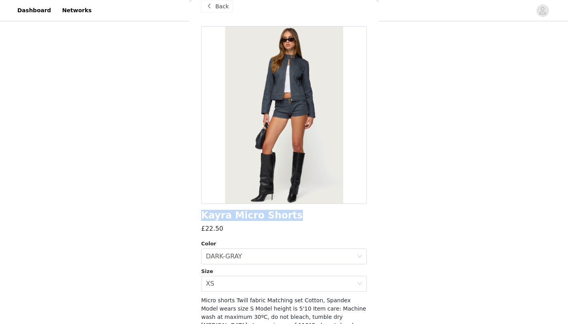
drag, startPoint x: 281, startPoint y: 215, endPoint x: 208, endPoint y: 218, distance: 73.5
click at [204, 216] on h1 "Kayra Micro Shorts" at bounding box center [252, 215] width 102 height 11
copy h1 "Kayra Micro Shorts"
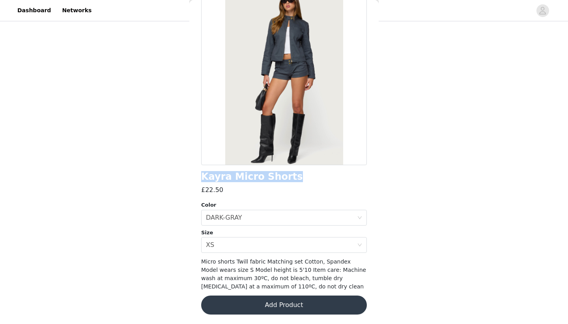
scroll to position [52, 0]
click at [252, 310] on button "Add Product" at bounding box center [284, 305] width 166 height 19
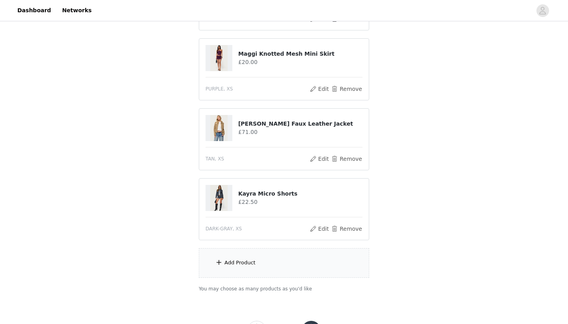
scroll to position [161, 0]
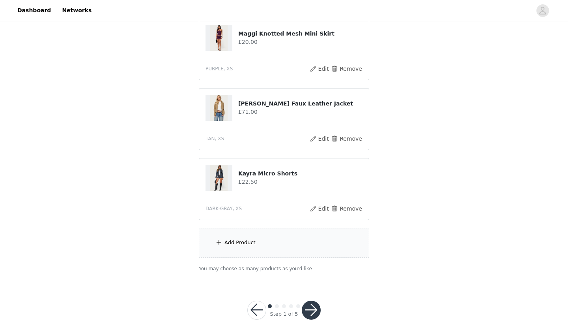
click at [247, 244] on div "Add Product" at bounding box center [240, 242] width 31 height 8
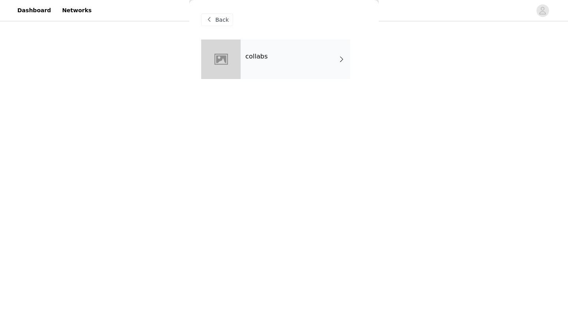
click at [309, 53] on div "collabs" at bounding box center [296, 58] width 110 height 39
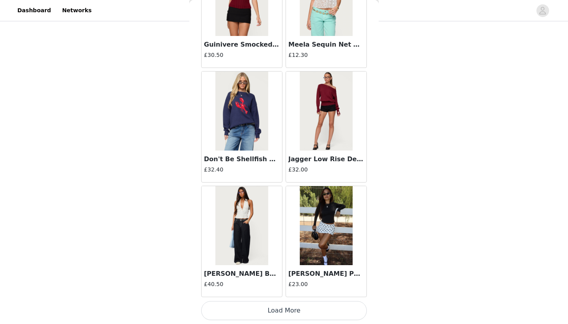
click at [225, 311] on button "Load More" at bounding box center [284, 310] width 166 height 19
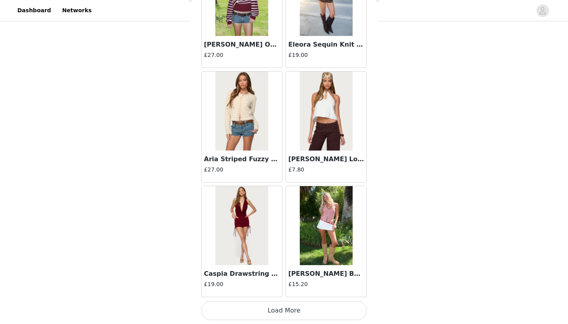
scroll to position [175, 0]
click at [264, 309] on button "Load More" at bounding box center [284, 310] width 166 height 19
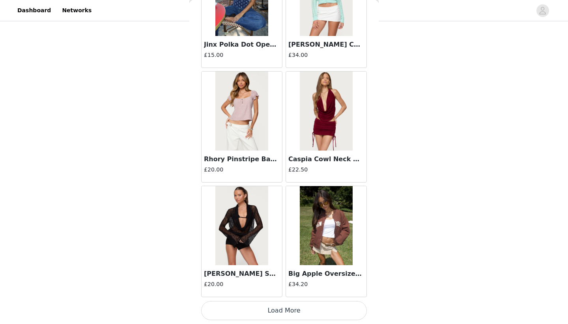
click at [269, 313] on button "Load More" at bounding box center [284, 310] width 166 height 19
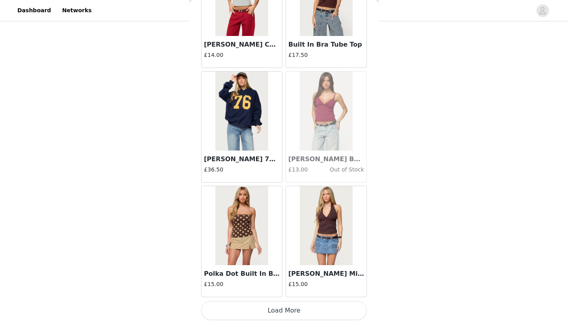
click at [273, 309] on button "Load More" at bounding box center [284, 310] width 166 height 19
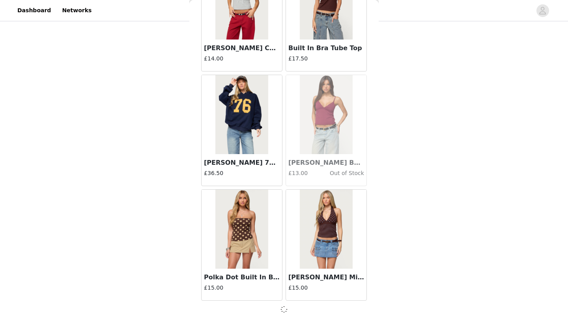
scroll to position [4315, 0]
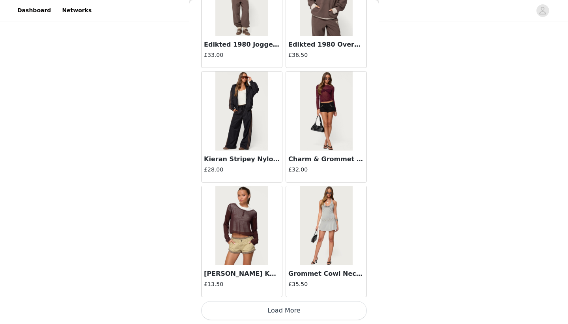
click at [277, 308] on button "Load More" at bounding box center [284, 310] width 166 height 19
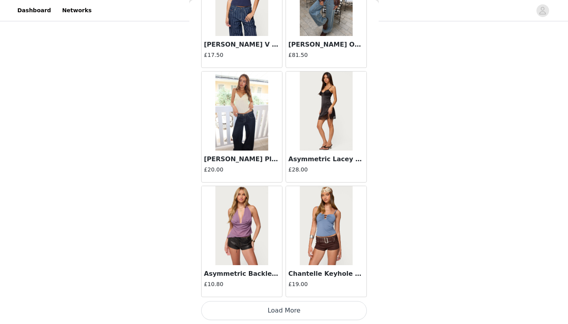
click at [282, 306] on button "Load More" at bounding box center [284, 310] width 166 height 19
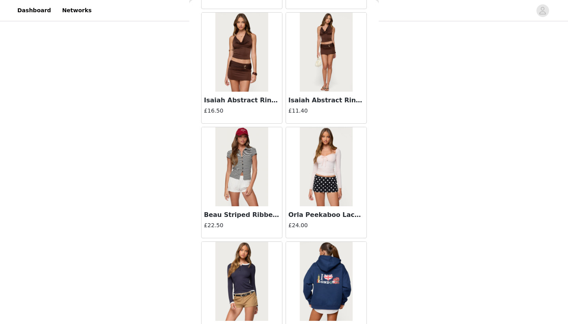
scroll to position [175, 0]
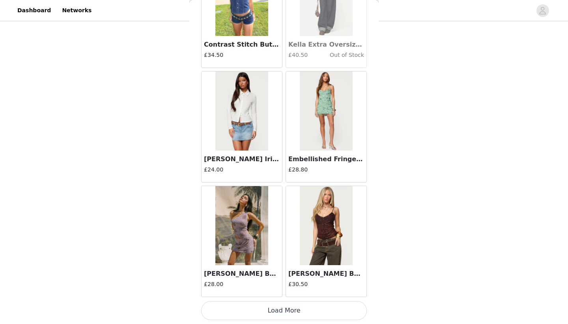
click at [288, 306] on button "Load More" at bounding box center [284, 310] width 166 height 19
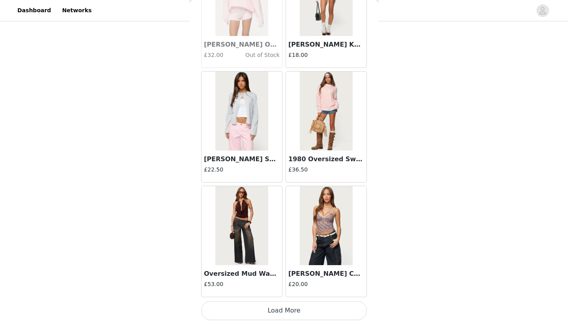
click at [297, 311] on button "Load More" at bounding box center [284, 310] width 166 height 19
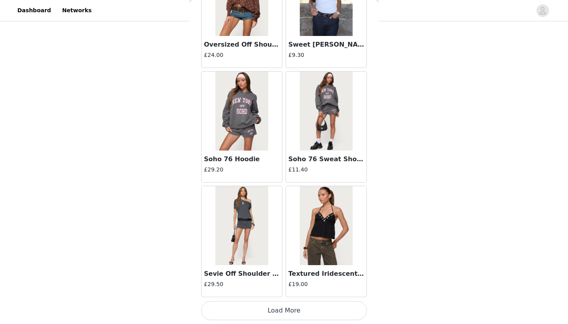
click at [283, 311] on button "Load More" at bounding box center [284, 310] width 166 height 19
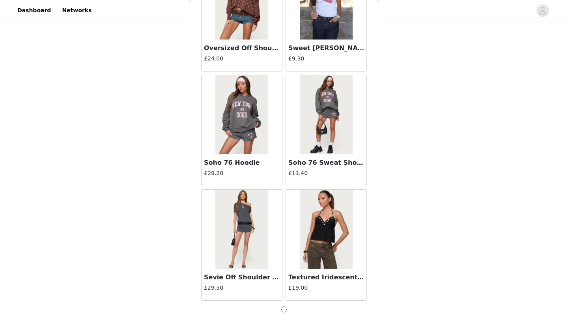
scroll to position [10039, 0]
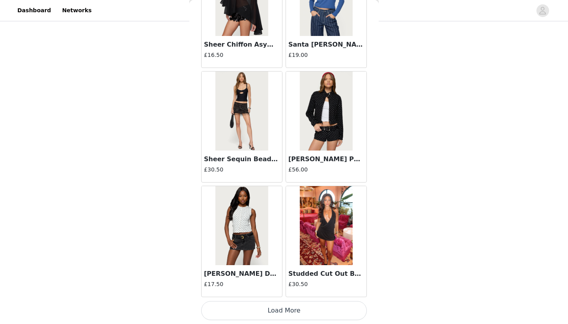
click at [282, 311] on button "Load More" at bounding box center [284, 310] width 166 height 19
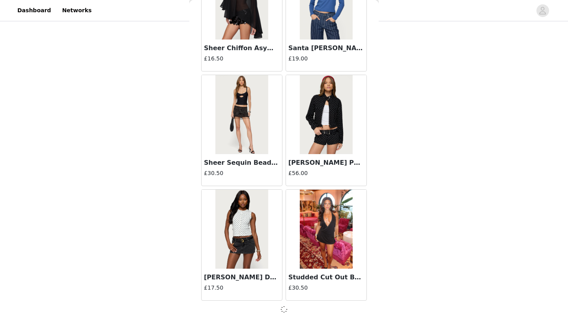
scroll to position [11184, 0]
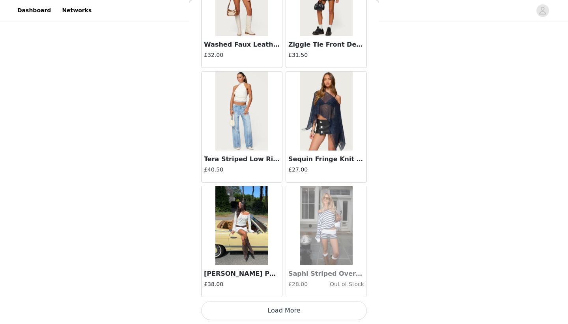
click at [276, 309] on button "Load More" at bounding box center [284, 310] width 166 height 19
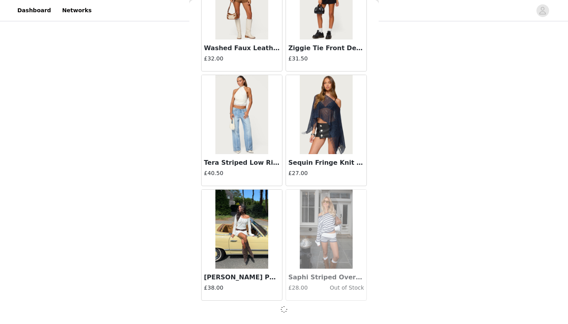
scroll to position [12329, 0]
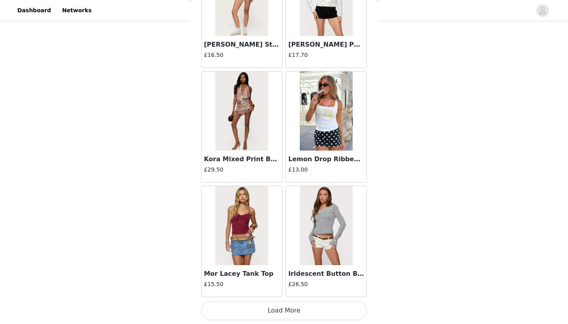
click at [278, 306] on button "Load More" at bounding box center [284, 310] width 166 height 19
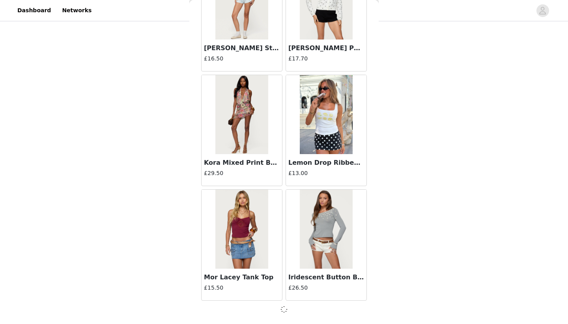
scroll to position [13473, 0]
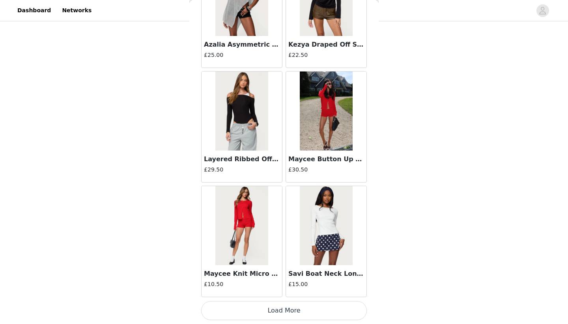
click at [275, 310] on button "Load More" at bounding box center [284, 310] width 166 height 19
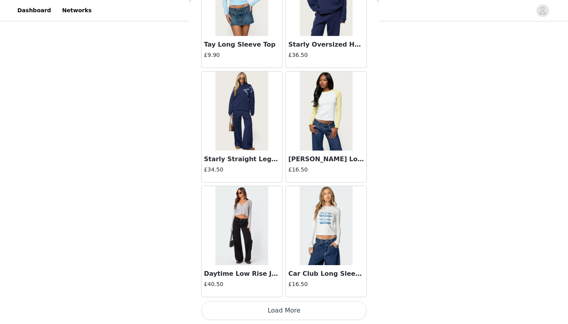
scroll to position [175, 0]
click at [283, 310] on button "Load More" at bounding box center [284, 310] width 166 height 19
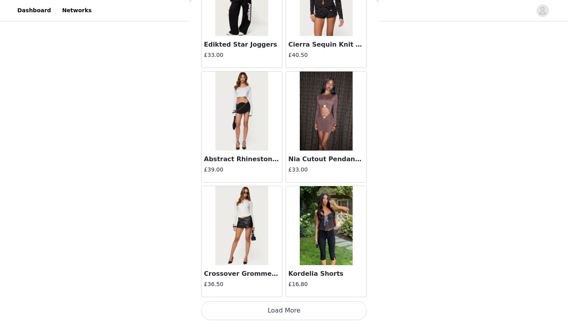
click at [276, 313] on button "Load More" at bounding box center [284, 310] width 166 height 19
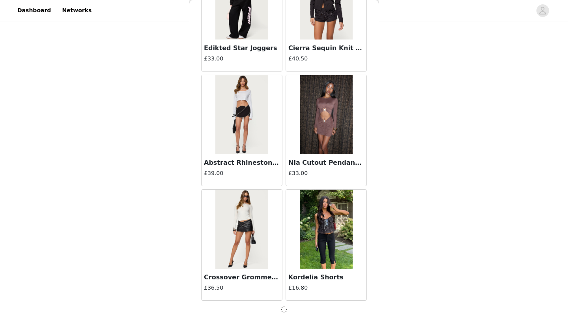
scroll to position [16908, 0]
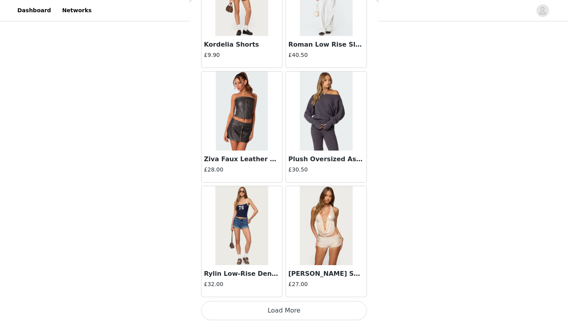
click at [273, 312] on button "Load More" at bounding box center [284, 310] width 166 height 19
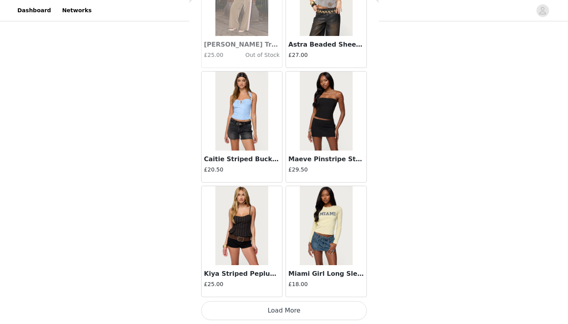
click at [264, 319] on button "Load More" at bounding box center [284, 310] width 166 height 19
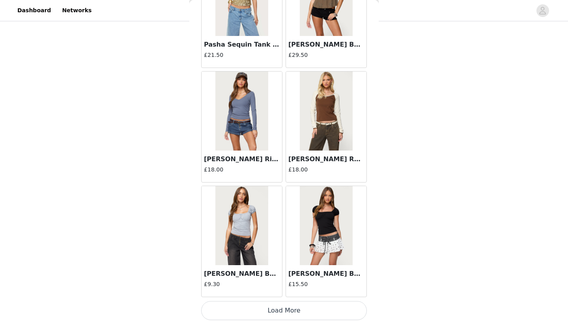
scroll to position [175, 0]
click at [291, 304] on button "Load More" at bounding box center [284, 310] width 166 height 19
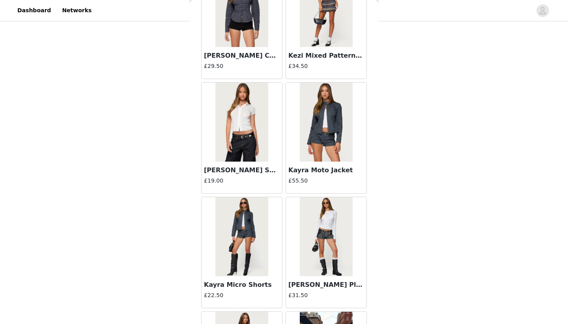
scroll to position [21340, 0]
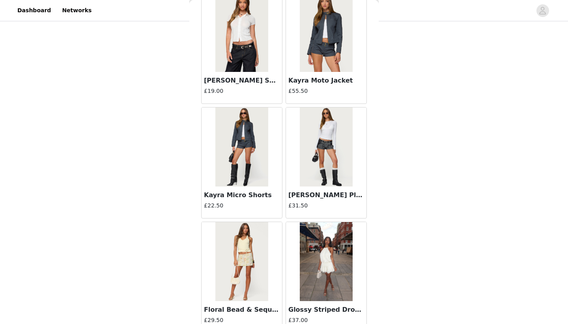
click at [330, 82] on h3 "Kayra Moto Jacket" at bounding box center [327, 80] width 76 height 9
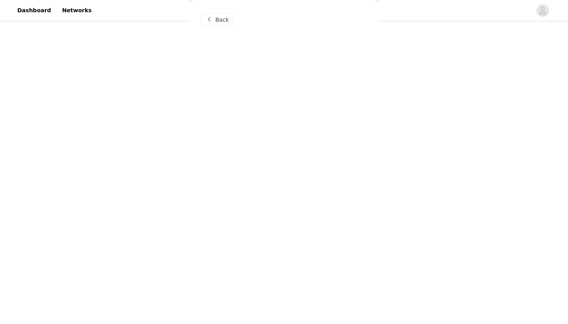
scroll to position [0, 0]
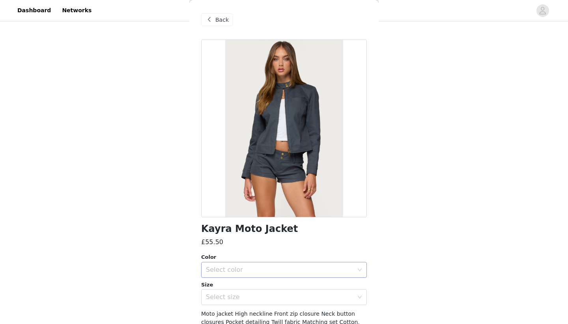
click at [243, 268] on div "Select color" at bounding box center [280, 270] width 148 height 8
click at [233, 284] on li "DARK-GRAY" at bounding box center [284, 286] width 166 height 13
click at [229, 290] on div "Select size" at bounding box center [281, 296] width 151 height 15
click at [217, 310] on li "XS" at bounding box center [284, 314] width 166 height 13
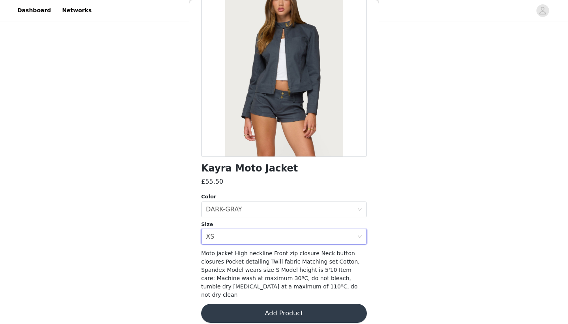
scroll to position [60, 0]
click at [236, 307] on button "Add Product" at bounding box center [284, 313] width 166 height 19
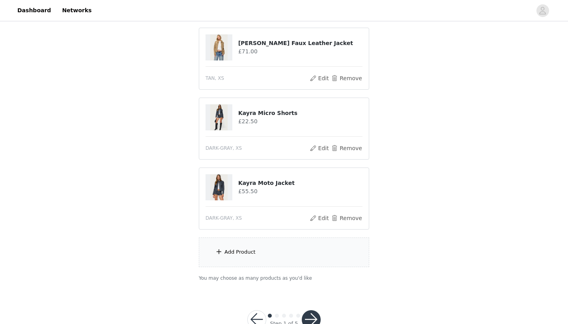
scroll to position [237, 0]
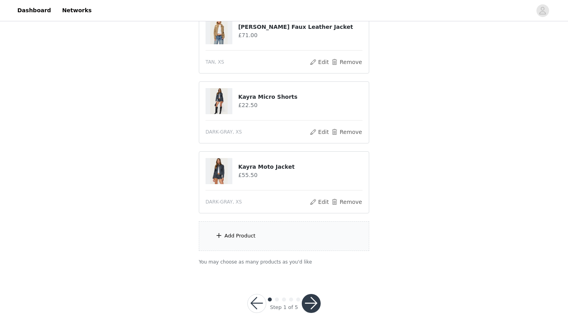
click at [259, 231] on div "Add Product" at bounding box center [284, 236] width 171 height 30
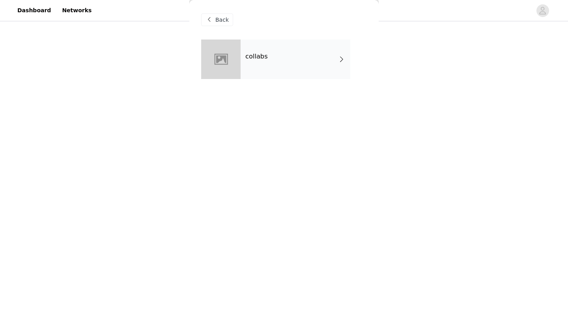
click at [317, 51] on div "collabs" at bounding box center [296, 58] width 110 height 39
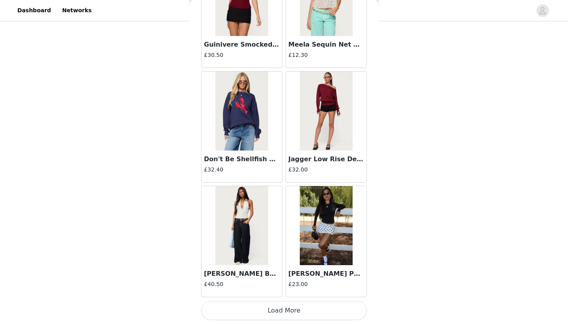
scroll to position [884, 0]
click at [221, 306] on button "Load More" at bounding box center [284, 310] width 166 height 19
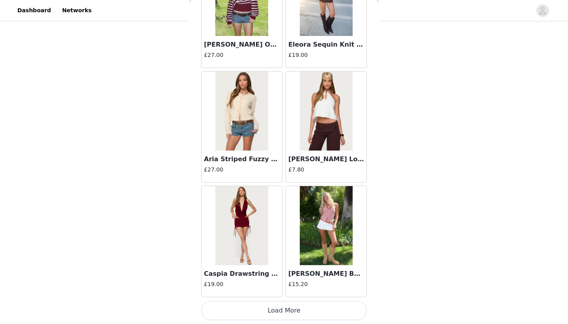
scroll to position [245, 0]
click at [218, 314] on button "Load More" at bounding box center [284, 310] width 166 height 19
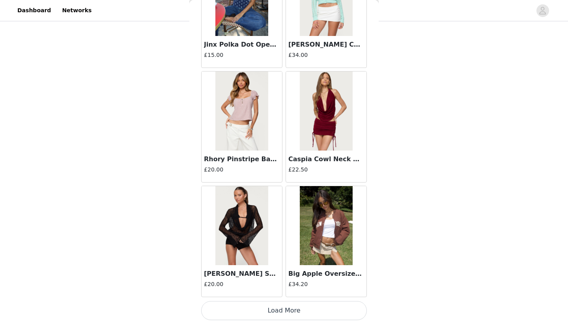
click at [236, 311] on button "Load More" at bounding box center [284, 310] width 166 height 19
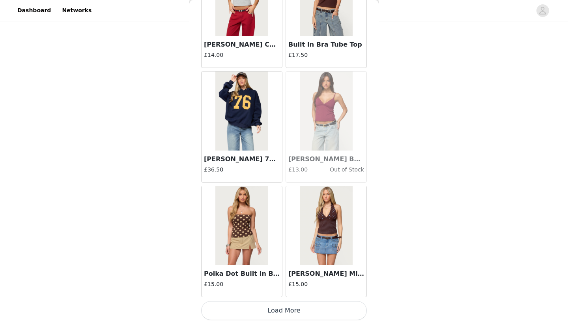
click at [238, 311] on button "Load More" at bounding box center [284, 310] width 166 height 19
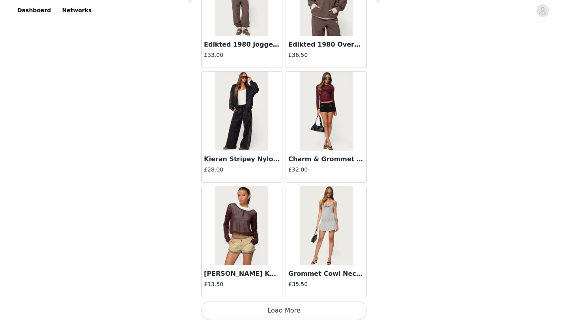
click at [244, 311] on button "Load More" at bounding box center [284, 310] width 166 height 19
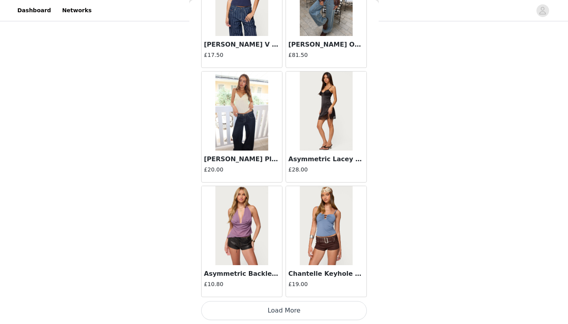
click at [253, 312] on button "Load More" at bounding box center [284, 310] width 166 height 19
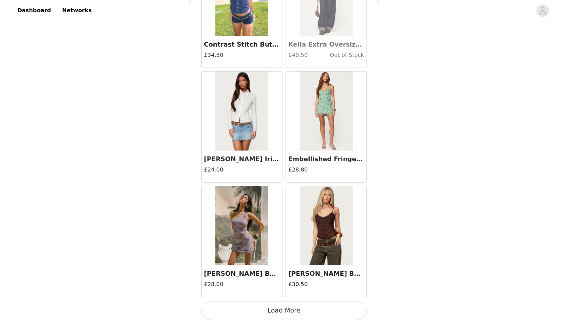
click at [274, 309] on button "Load More" at bounding box center [284, 310] width 166 height 19
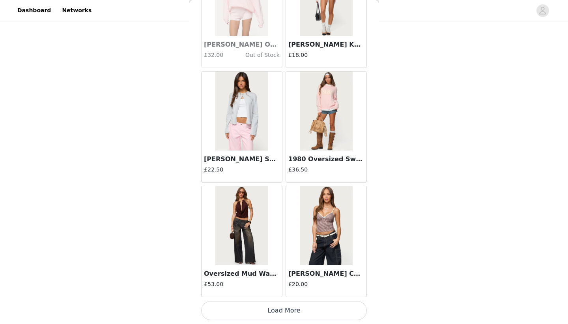
click at [269, 310] on button "Load More" at bounding box center [284, 310] width 166 height 19
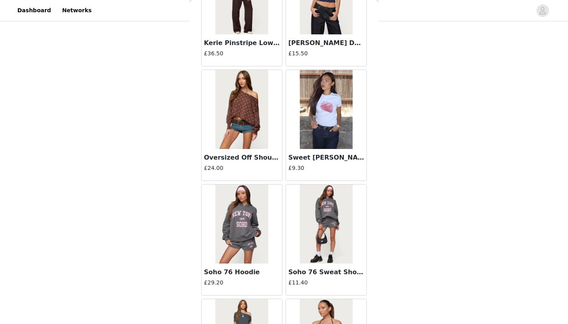
scroll to position [10043, 0]
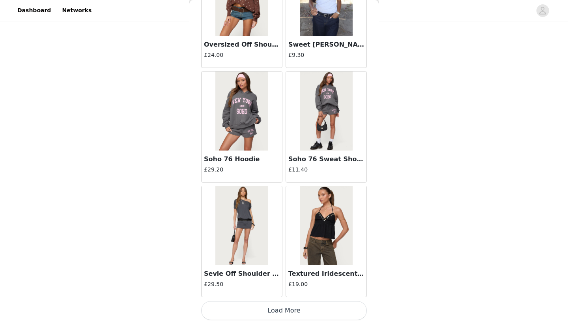
click at [271, 310] on button "Load More" at bounding box center [284, 310] width 166 height 19
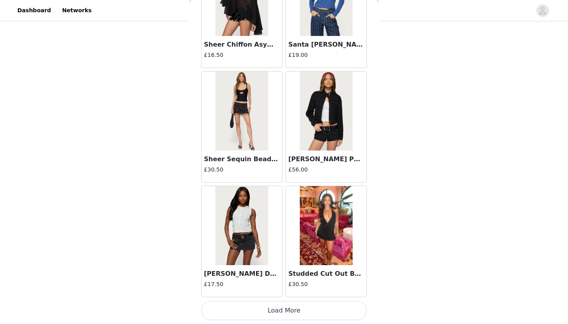
scroll to position [245, 0]
click at [238, 311] on button "Load More" at bounding box center [284, 310] width 166 height 19
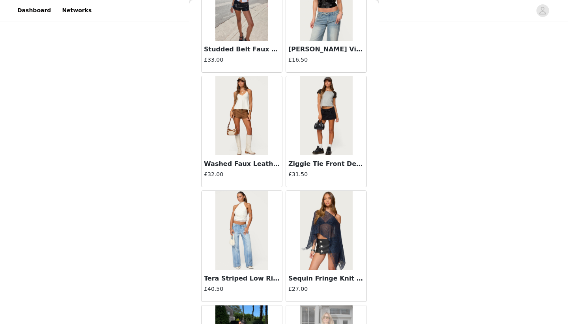
scroll to position [12215, 0]
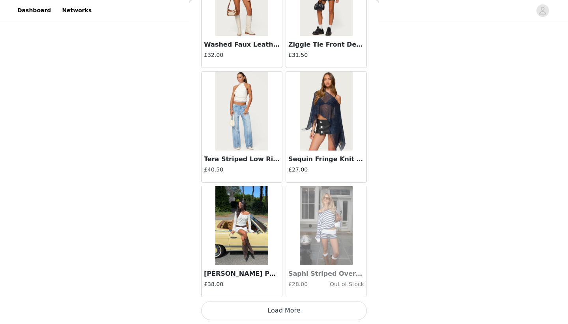
click at [242, 314] on button "Load More" at bounding box center [284, 310] width 166 height 19
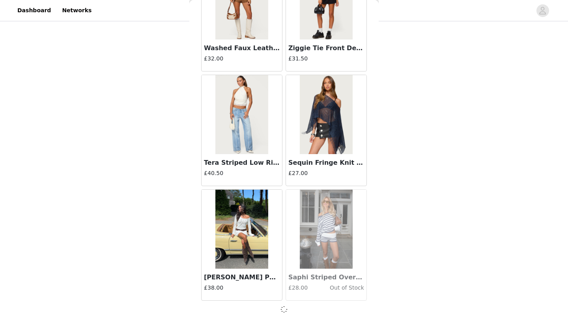
scroll to position [12329, 0]
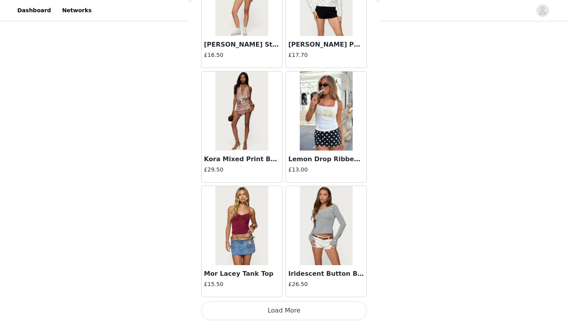
click at [252, 308] on button "Load More" at bounding box center [284, 310] width 166 height 19
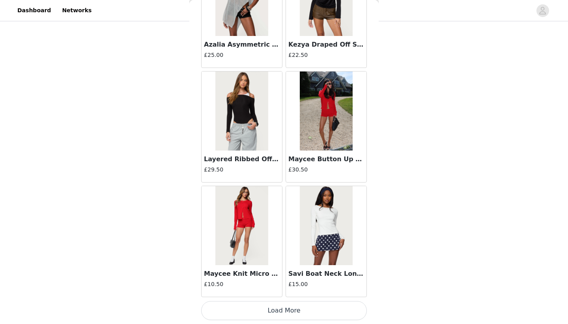
scroll to position [245, 0]
click at [254, 307] on button "Load More" at bounding box center [284, 310] width 166 height 19
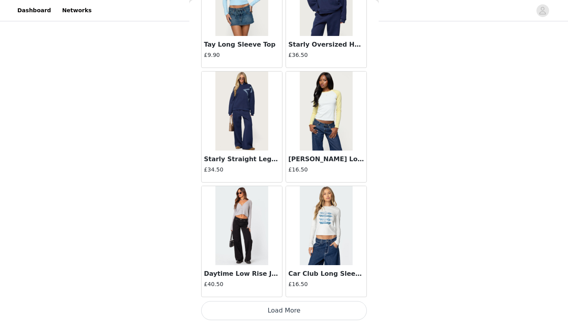
click at [278, 305] on button "Load More" at bounding box center [284, 310] width 166 height 19
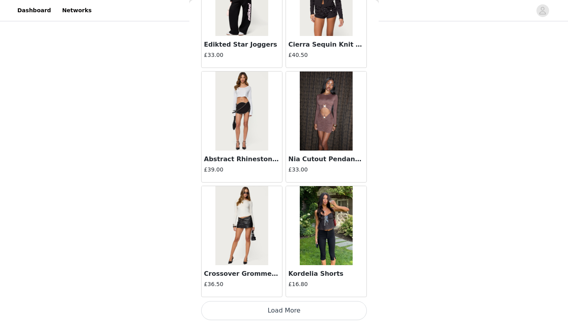
click at [269, 309] on button "Load More" at bounding box center [284, 310] width 166 height 19
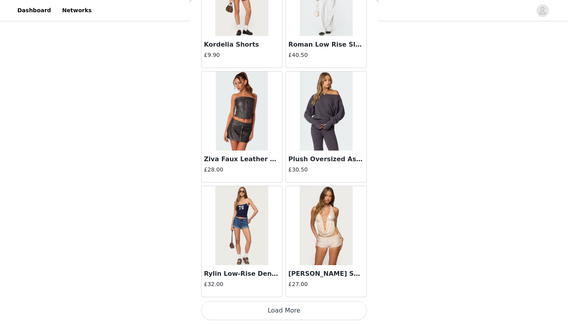
click at [285, 307] on button "Load More" at bounding box center [284, 310] width 166 height 19
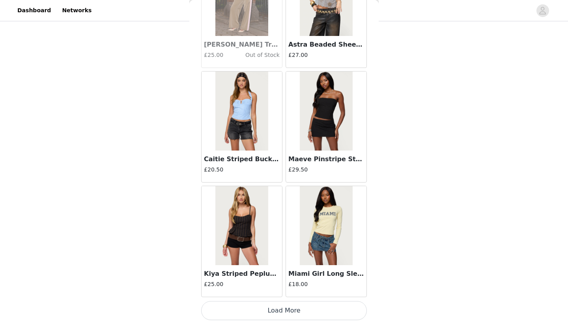
click at [277, 310] on button "Load More" at bounding box center [284, 310] width 166 height 19
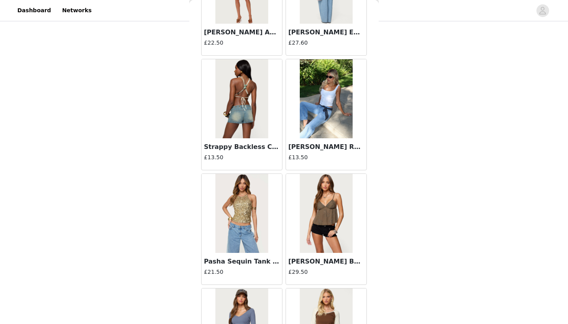
scroll to position [20276, 0]
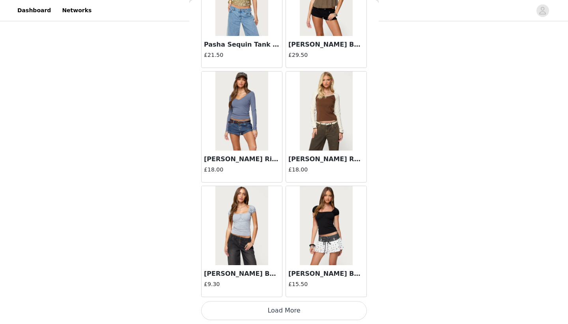
click at [272, 311] on button "Load More" at bounding box center [284, 310] width 166 height 19
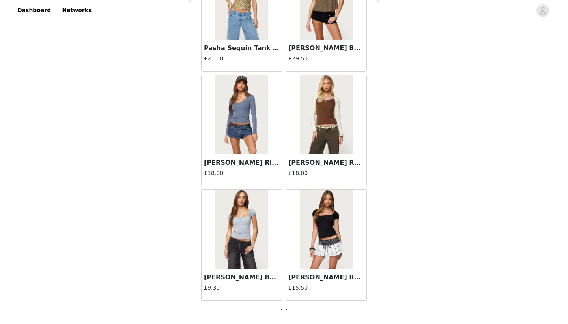
scroll to position [20342, 0]
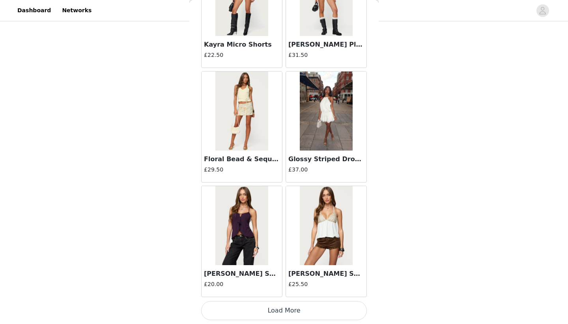
click at [274, 318] on button "Load More" at bounding box center [284, 310] width 166 height 19
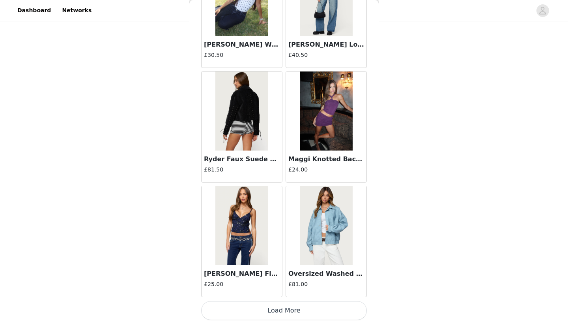
scroll to position [245, 0]
click at [274, 315] on button "Load More" at bounding box center [284, 310] width 166 height 19
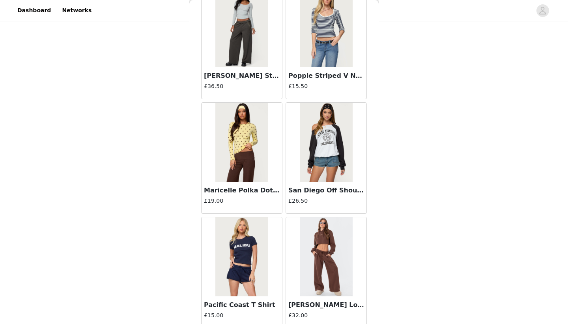
scroll to position [23465, 0]
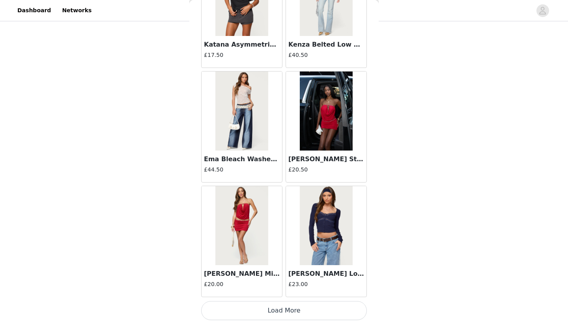
click at [276, 316] on button "Load More" at bounding box center [284, 310] width 166 height 19
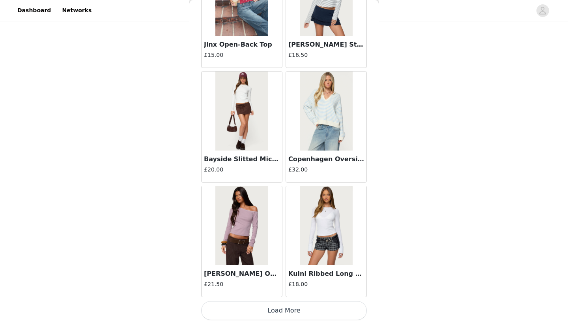
scroll to position [24925, 0]
click at [252, 309] on button "Load More" at bounding box center [284, 310] width 166 height 19
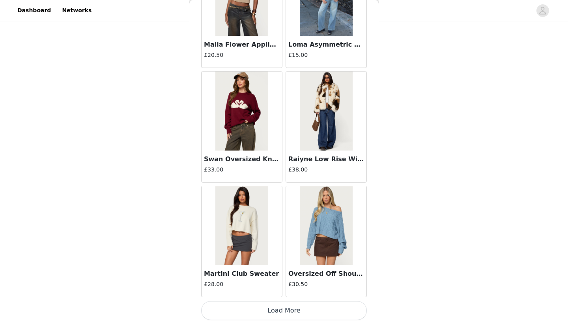
scroll to position [245, 0]
click at [250, 310] on button "Load More" at bounding box center [284, 310] width 166 height 19
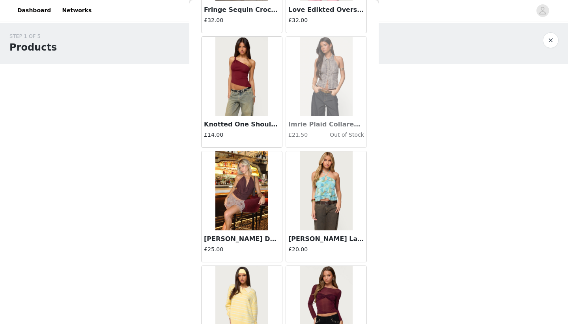
scroll to position [3897, 0]
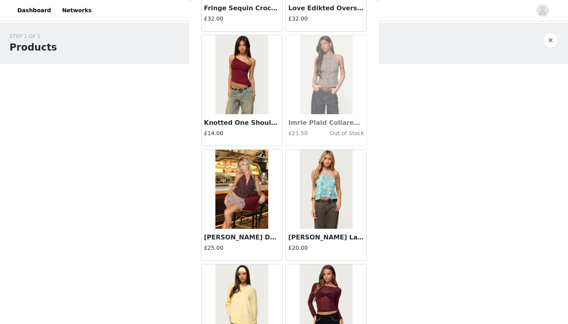
click at [252, 187] on img at bounding box center [242, 189] width 53 height 79
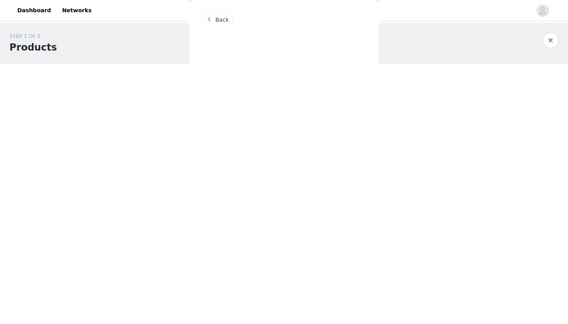
scroll to position [0, 0]
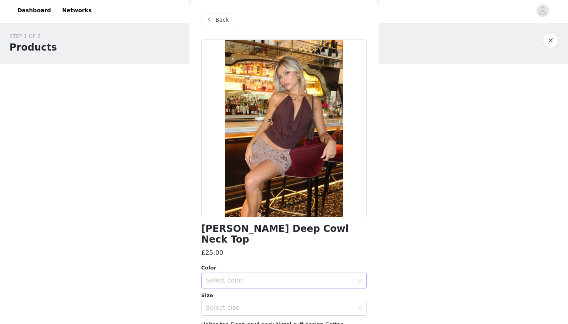
click at [241, 276] on div "Select color" at bounding box center [280, 280] width 148 height 8
click at [238, 287] on li "BROWN" at bounding box center [284, 286] width 166 height 13
click at [238, 300] on div "Select size" at bounding box center [281, 307] width 151 height 15
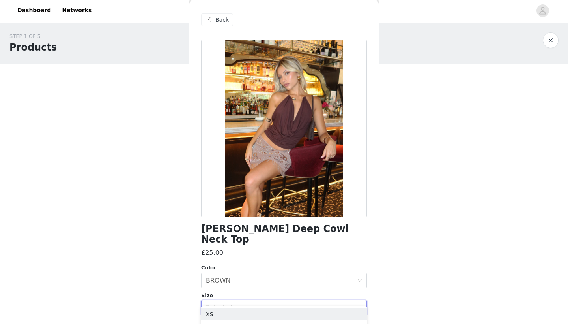
click at [240, 304] on div "Select size" at bounding box center [280, 308] width 148 height 8
click at [239, 304] on div "Select size" at bounding box center [280, 308] width 148 height 8
click at [236, 311] on li "XS" at bounding box center [284, 314] width 166 height 13
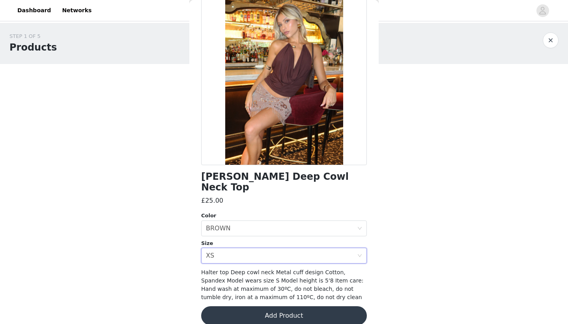
scroll to position [52, 0]
click at [246, 309] on button "Add Product" at bounding box center [284, 315] width 166 height 19
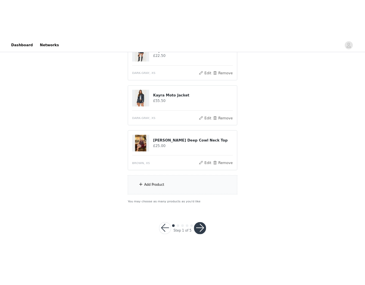
scroll to position [315, 0]
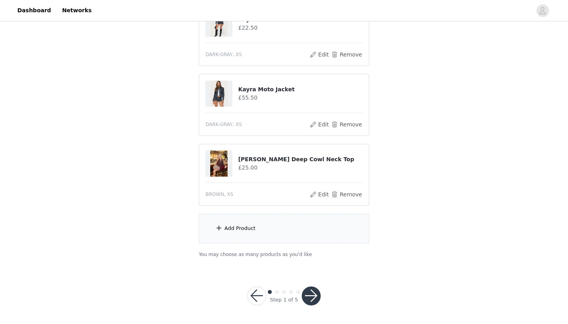
click at [246, 222] on div "Add Product" at bounding box center [284, 229] width 171 height 30
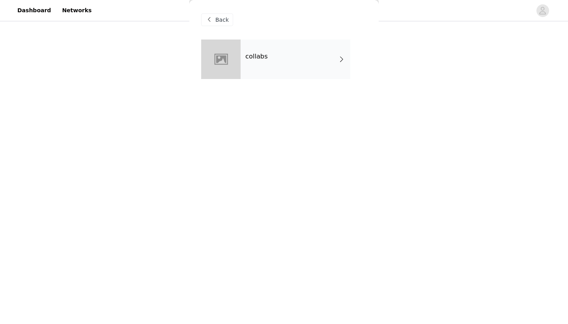
click at [300, 52] on div "collabs" at bounding box center [296, 58] width 110 height 39
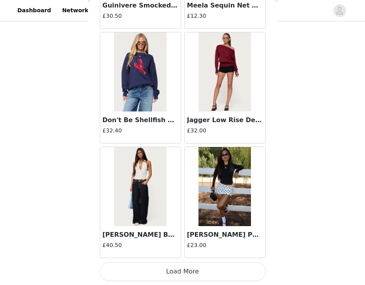
scroll to position [354, 0]
click at [199, 271] on button "Load More" at bounding box center [183, 271] width 166 height 19
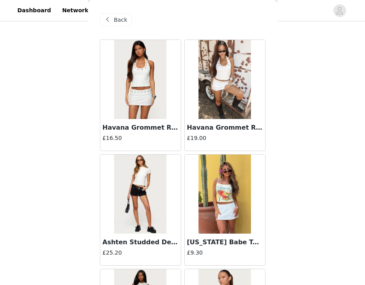
scroll to position [0, 0]
click at [165, 125] on h3 "Havana Grommet Ribbed Halter Top" at bounding box center [141, 127] width 76 height 9
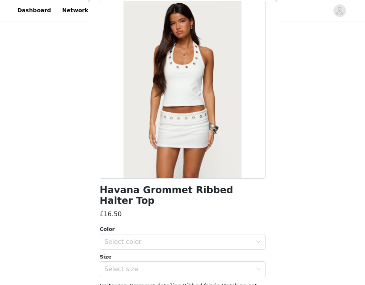
scroll to position [39, 0]
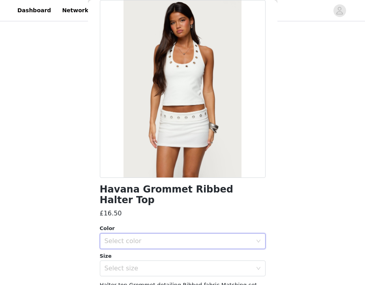
click at [131, 233] on div "Select color" at bounding box center [180, 240] width 151 height 15
click at [129, 248] on li "WHITE" at bounding box center [183, 247] width 166 height 13
click at [129, 264] on div "Select size" at bounding box center [179, 268] width 148 height 8
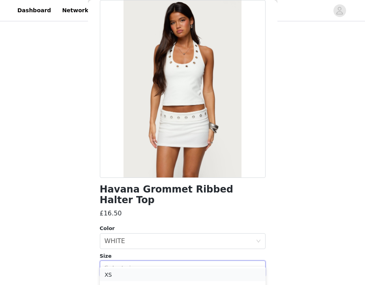
click at [132, 274] on li "XS" at bounding box center [183, 274] width 166 height 13
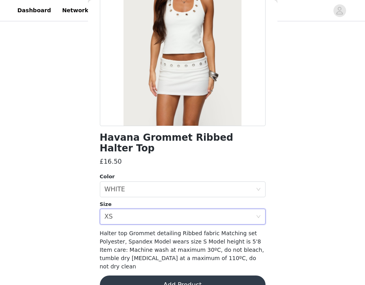
scroll to position [91, 0]
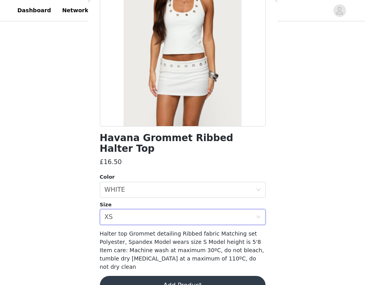
click at [143, 276] on button "Add Product" at bounding box center [183, 285] width 166 height 19
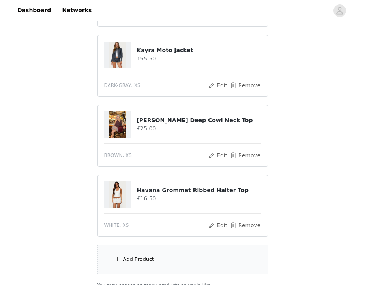
scroll to position [385, 0]
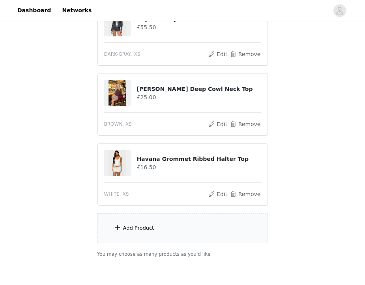
click at [158, 228] on div "Add Product" at bounding box center [183, 228] width 171 height 30
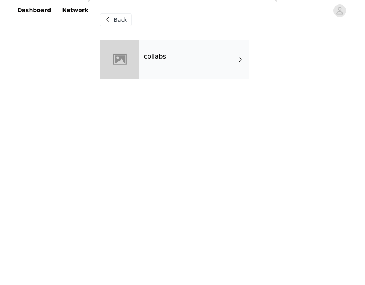
click at [187, 60] on div "collabs" at bounding box center [194, 58] width 110 height 39
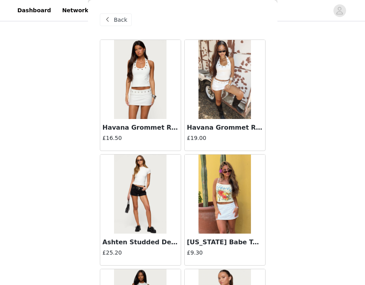
click at [225, 96] on img at bounding box center [225, 79] width 53 height 79
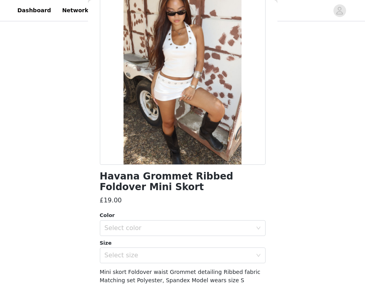
scroll to position [57, 0]
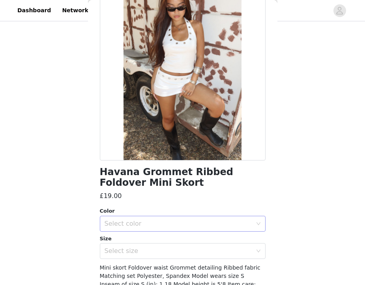
click at [152, 220] on div "Select color" at bounding box center [179, 223] width 148 height 8
click at [144, 244] on li "WHITE" at bounding box center [183, 240] width 166 height 13
click at [144, 251] on div "Select size" at bounding box center [179, 251] width 148 height 8
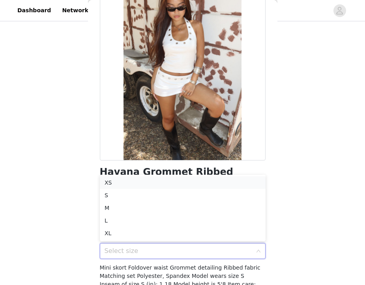
click at [156, 181] on li "XS" at bounding box center [183, 182] width 166 height 13
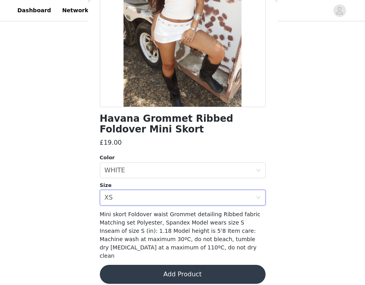
scroll to position [110, 0]
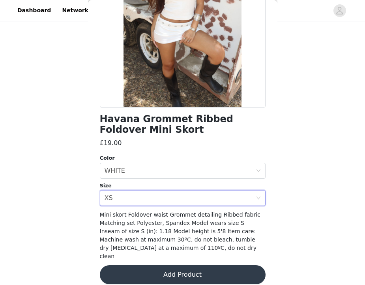
click at [137, 256] on div "Havana Grommet Ribbed Foldover Mini Skort £19.00 Color Select color WHITE Size …" at bounding box center [183, 112] width 166 height 364
click at [135, 269] on button "Add Product" at bounding box center [183, 274] width 166 height 19
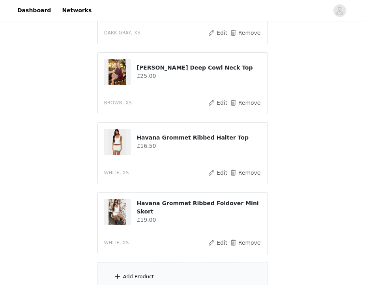
scroll to position [450, 0]
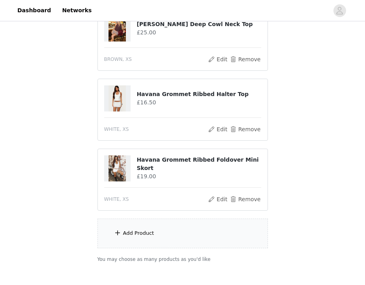
click at [128, 229] on div "Add Product" at bounding box center [183, 233] width 171 height 30
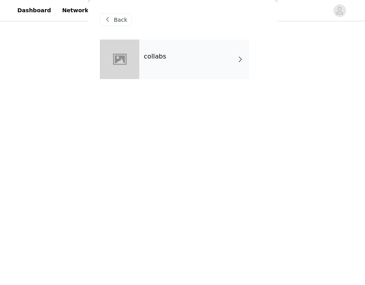
click at [173, 50] on div "collabs" at bounding box center [194, 58] width 110 height 39
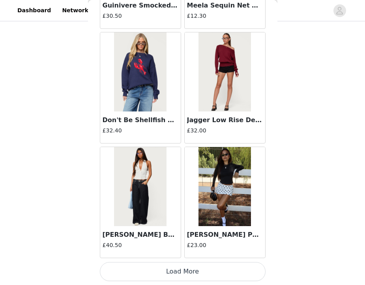
click at [113, 274] on button "Load More" at bounding box center [183, 271] width 166 height 19
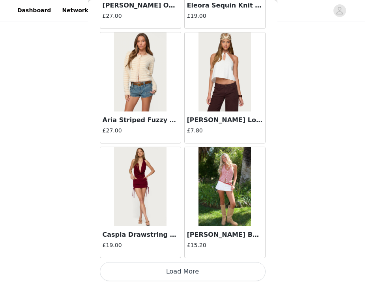
scroll to position [493, 0]
click at [128, 268] on button "Load More" at bounding box center [183, 271] width 166 height 19
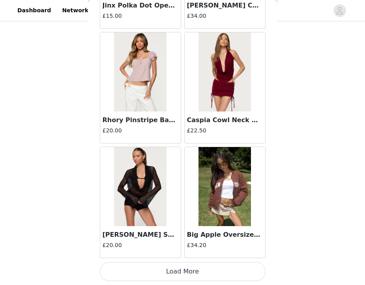
click at [135, 269] on button "Load More" at bounding box center [183, 271] width 166 height 19
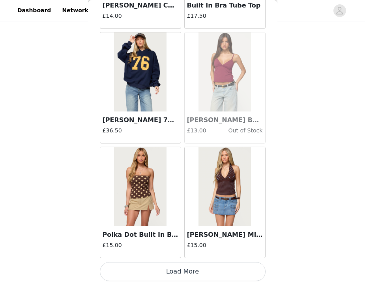
click at [141, 267] on button "Load More" at bounding box center [183, 271] width 166 height 19
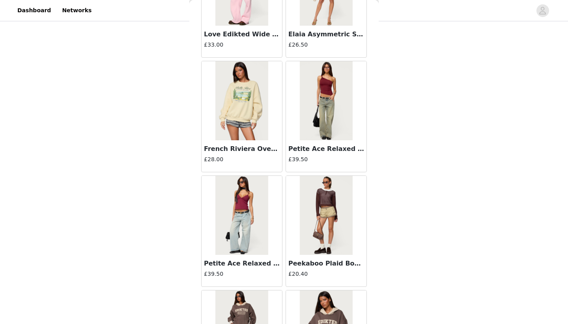
scroll to position [5145, 0]
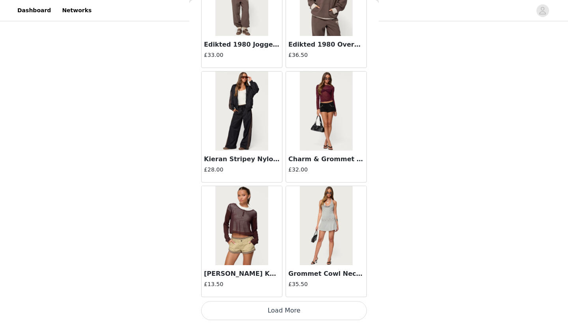
click at [248, 307] on button "Load More" at bounding box center [284, 310] width 166 height 19
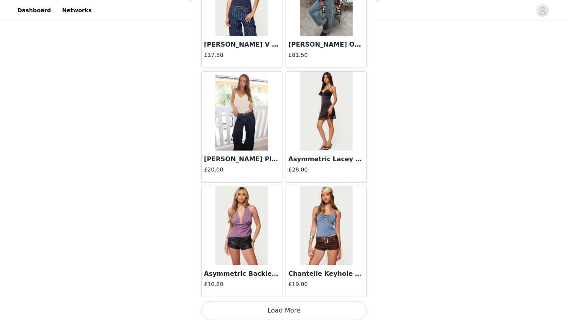
scroll to position [6608, 0]
click at [240, 306] on button "Load More" at bounding box center [284, 310] width 166 height 19
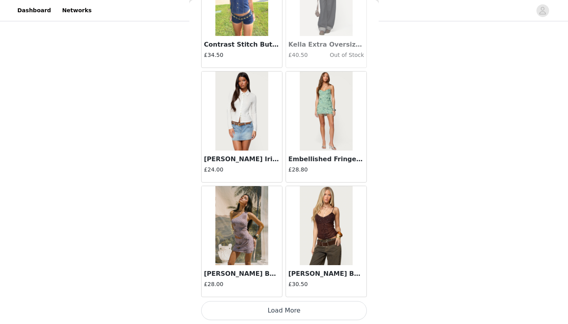
scroll to position [454, 0]
click at [247, 318] on button "Load More" at bounding box center [284, 310] width 166 height 19
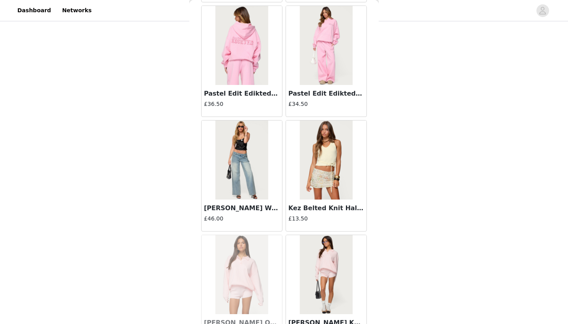
scroll to position [8621, 0]
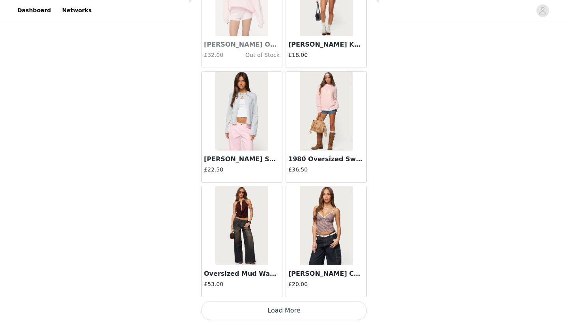
click at [300, 312] on button "Load More" at bounding box center [284, 310] width 166 height 19
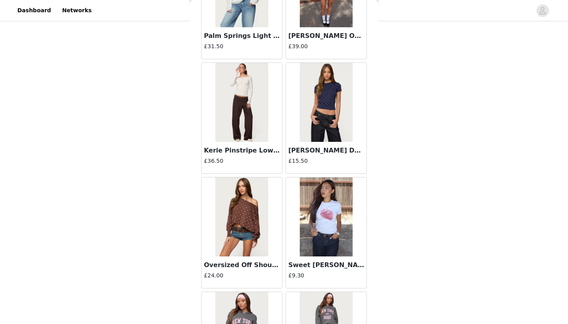
scroll to position [9853, 0]
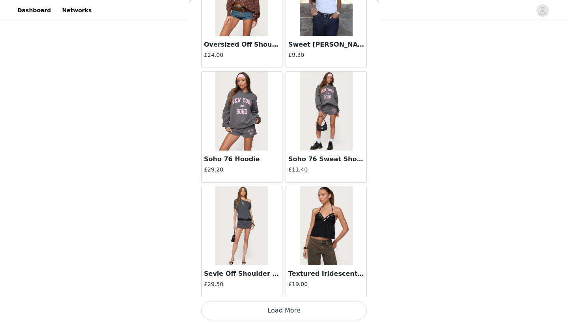
click at [261, 315] on button "Load More" at bounding box center [284, 310] width 166 height 19
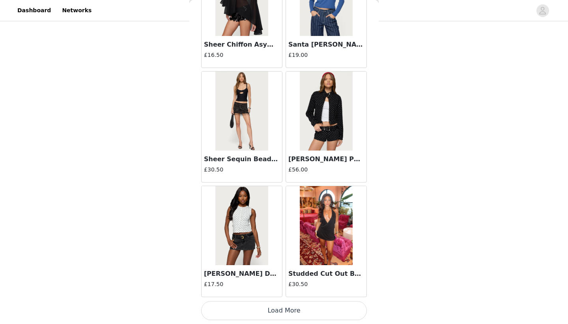
scroll to position [454, 0]
click at [248, 315] on button "Load More" at bounding box center [284, 310] width 166 height 19
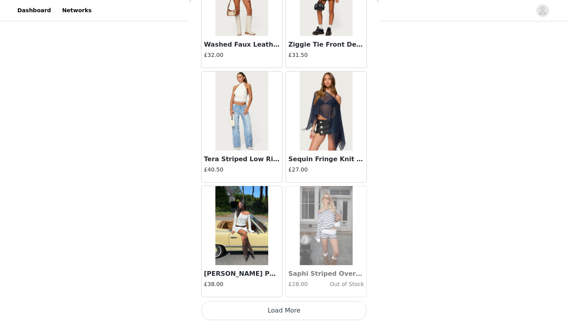
scroll to position [12332, 0]
click at [248, 319] on button "Load More" at bounding box center [284, 310] width 166 height 19
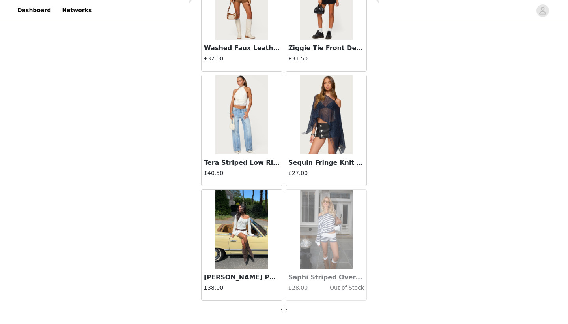
scroll to position [12329, 0]
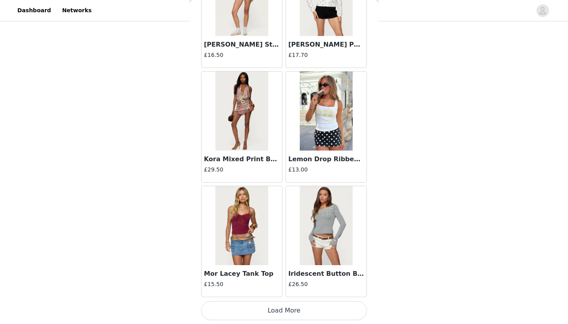
click at [251, 314] on button "Load More" at bounding box center [284, 310] width 166 height 19
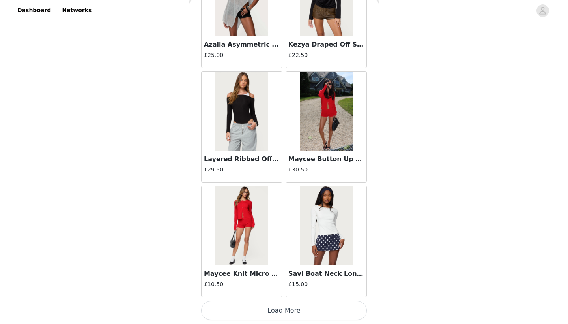
scroll to position [454, 0]
click at [300, 309] on button "Load More" at bounding box center [284, 310] width 166 height 19
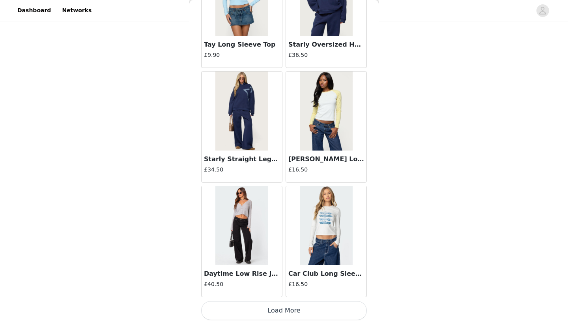
click at [258, 313] on button "Load More" at bounding box center [284, 310] width 166 height 19
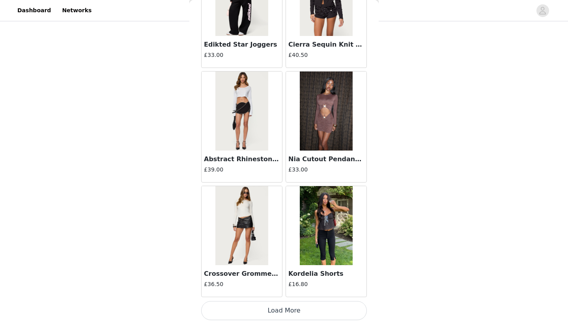
click at [289, 313] on button "Load More" at bounding box center [284, 310] width 166 height 19
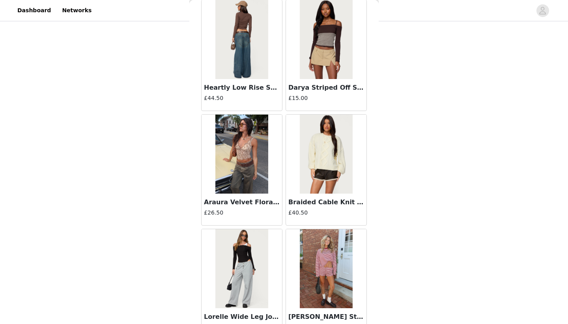
scroll to position [17213, 0]
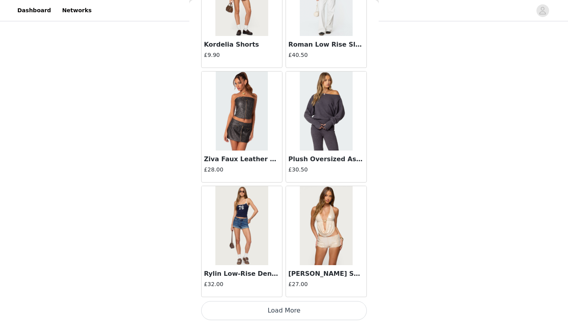
click at [270, 317] on button "Load More" at bounding box center [284, 310] width 166 height 19
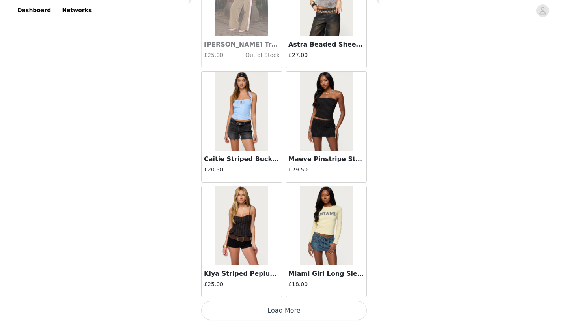
scroll to position [19201, 0]
click at [226, 310] on button "Load More" at bounding box center [284, 310] width 166 height 19
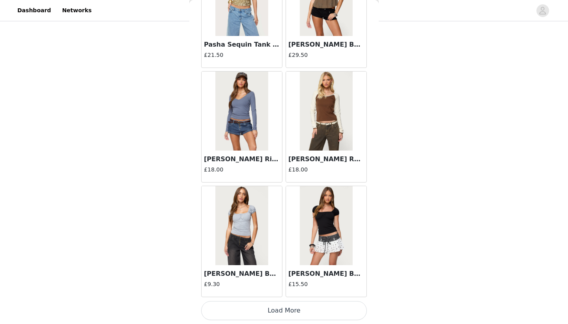
scroll to position [20346, 0]
click at [289, 311] on button "Load More" at bounding box center [284, 310] width 166 height 19
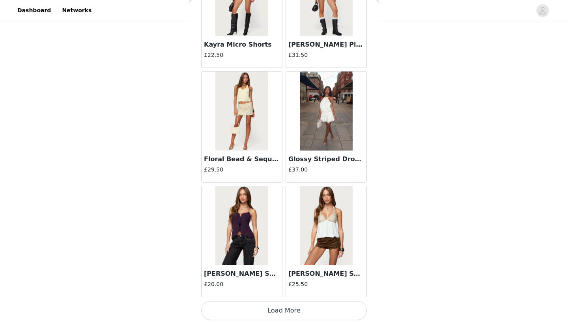
scroll to position [454, 0]
click at [231, 317] on button "Load More" at bounding box center [284, 310] width 166 height 19
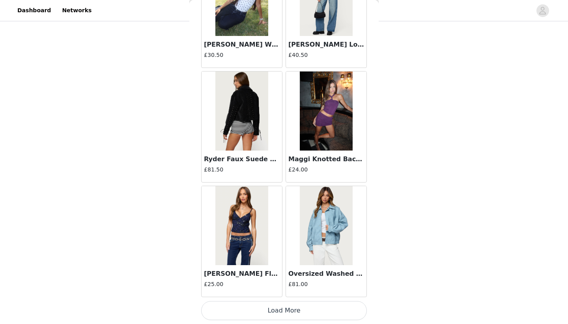
click at [229, 309] on button "Load More" at bounding box center [284, 310] width 166 height 19
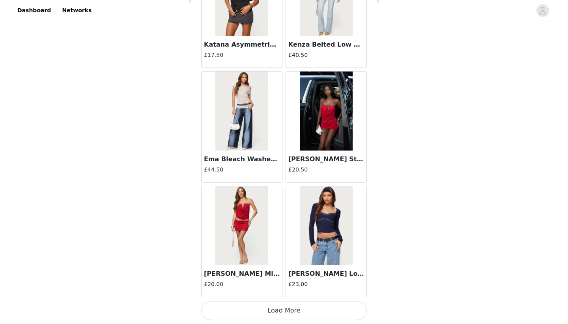
scroll to position [23780, 0]
click at [233, 310] on button "Load More" at bounding box center [284, 310] width 166 height 19
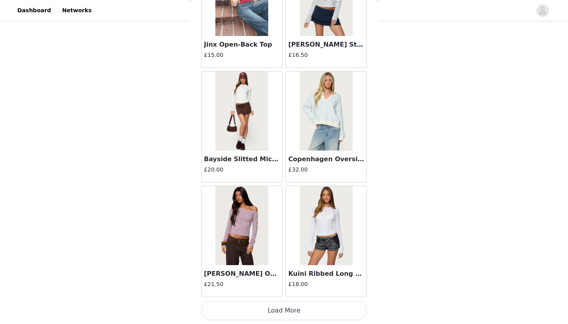
scroll to position [454, 0]
click at [255, 314] on button "Load More" at bounding box center [284, 310] width 166 height 19
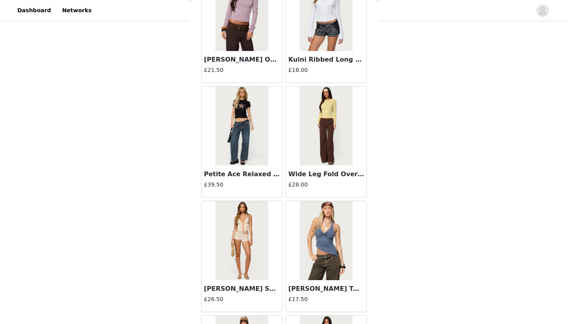
click at [295, 159] on div at bounding box center [326, 125] width 81 height 79
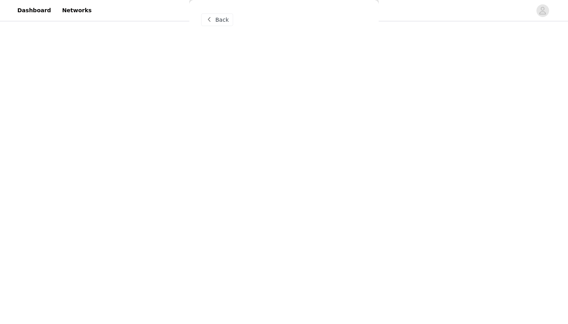
scroll to position [0, 0]
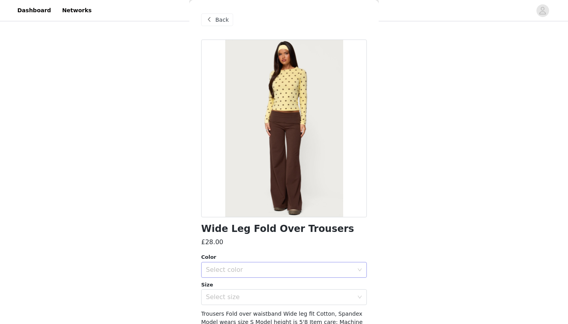
click at [216, 275] on div "Select color" at bounding box center [281, 269] width 151 height 15
click at [212, 287] on li "BROWN" at bounding box center [284, 286] width 166 height 13
click at [212, 290] on div "Select size" at bounding box center [281, 296] width 151 height 15
click at [203, 312] on li "XS" at bounding box center [284, 314] width 166 height 13
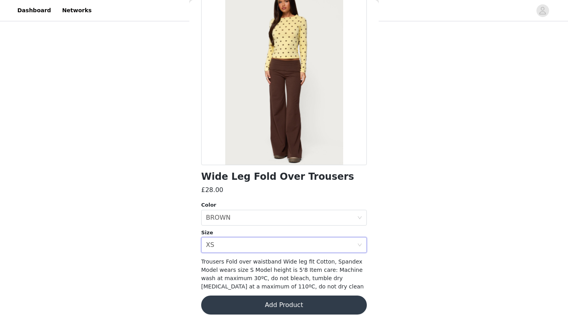
scroll to position [52, 0]
click at [231, 306] on button "Add Product" at bounding box center [284, 305] width 166 height 19
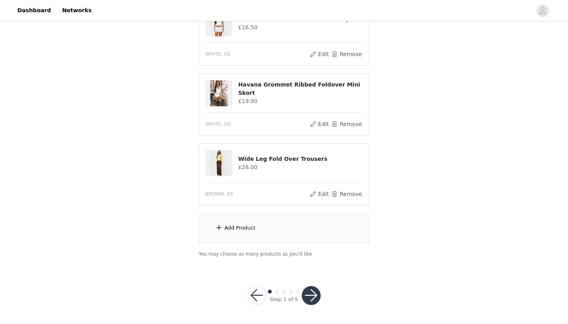
scroll to position [524, 0]
click at [270, 231] on div "Add Product" at bounding box center [284, 229] width 171 height 30
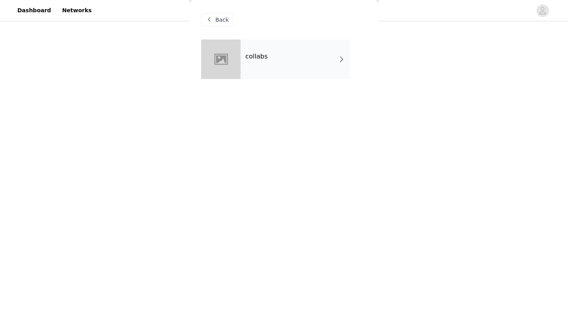
click at [327, 64] on div "collabs" at bounding box center [296, 58] width 110 height 39
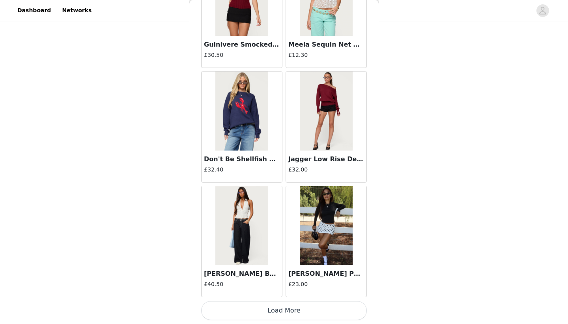
click at [218, 311] on button "Load More" at bounding box center [284, 310] width 166 height 19
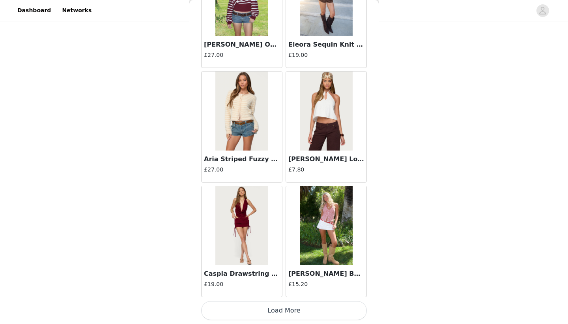
click at [224, 316] on button "Load More" at bounding box center [284, 310] width 166 height 19
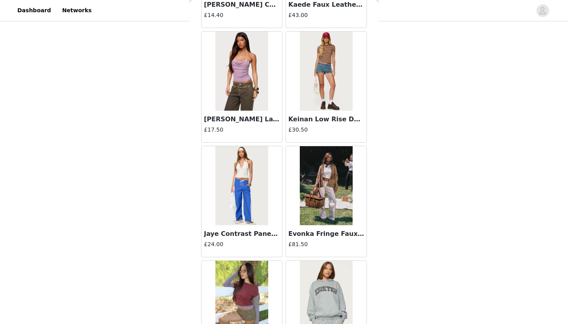
scroll to position [2535, 0]
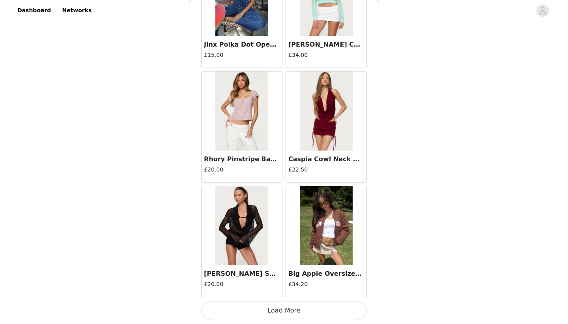
click at [229, 315] on button "Load More" at bounding box center [284, 310] width 166 height 19
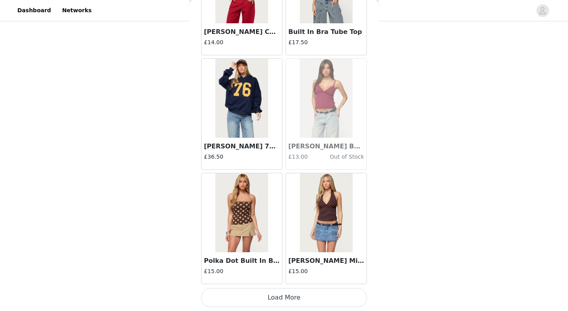
scroll to position [537, 0]
click at [245, 301] on button "Load More" at bounding box center [284, 297] width 166 height 19
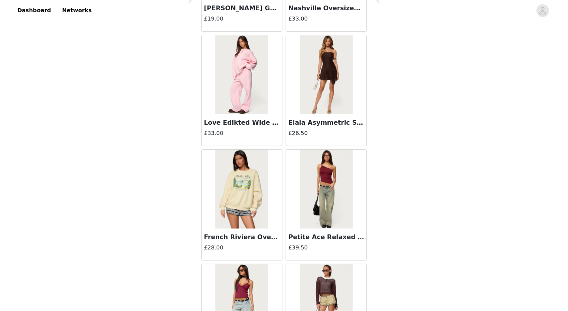
scroll to position [5045, 0]
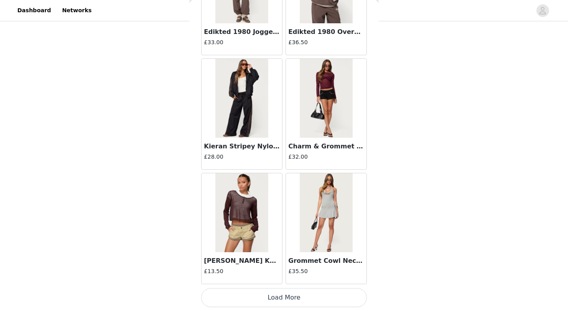
click at [248, 304] on button "Load More" at bounding box center [284, 297] width 166 height 19
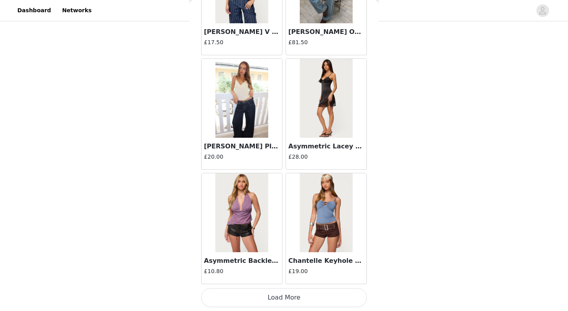
scroll to position [6621, 0]
click at [239, 299] on button "Load More" at bounding box center [284, 297] width 166 height 19
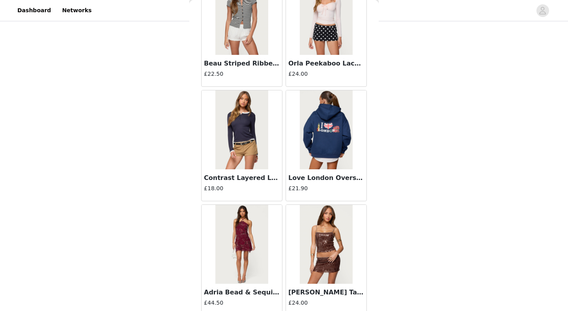
scroll to position [7276, 0]
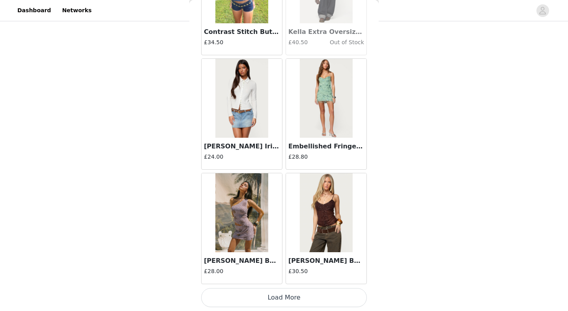
click at [261, 302] on button "Load More" at bounding box center [284, 297] width 166 height 19
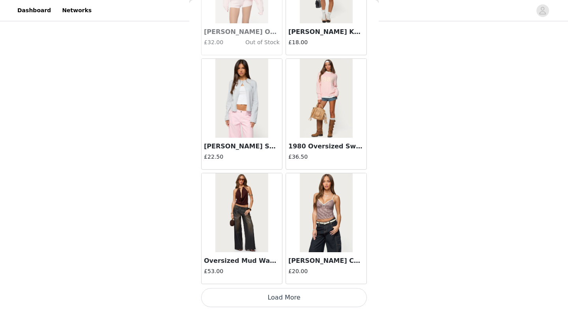
scroll to position [8910, 0]
click at [282, 298] on button "Load More" at bounding box center [284, 297] width 166 height 19
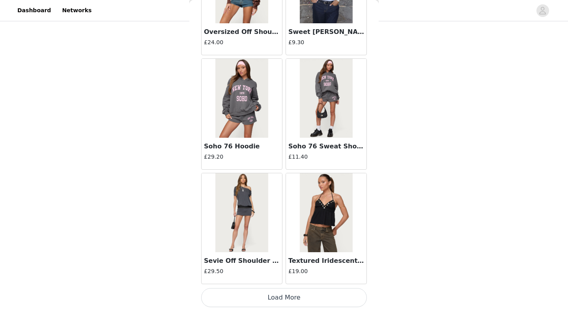
scroll to position [537, 0]
click at [290, 298] on button "Load More" at bounding box center [284, 297] width 166 height 19
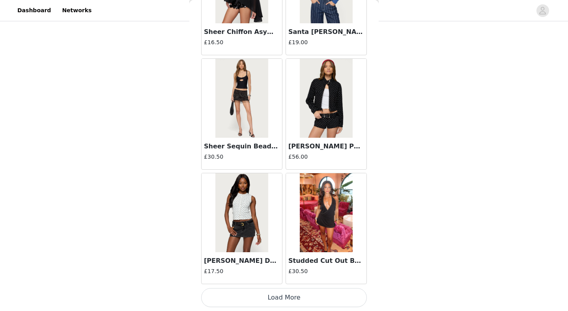
click at [285, 300] on button "Load More" at bounding box center [284, 297] width 166 height 19
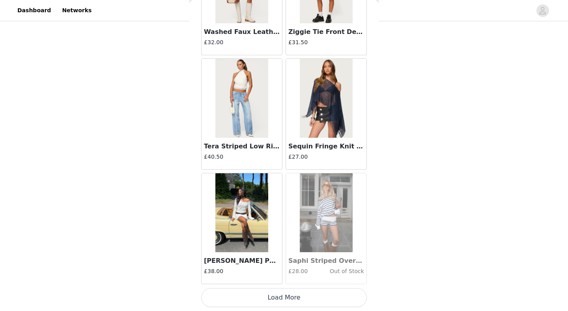
click at [276, 293] on button "Load More" at bounding box center [284, 297] width 166 height 19
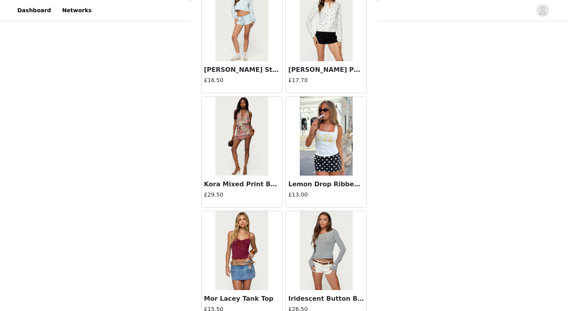
scroll to position [13452, 0]
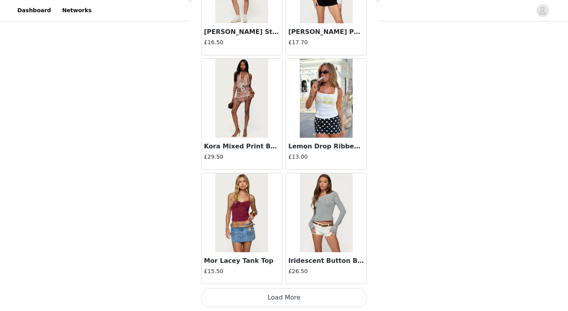
click at [267, 293] on button "Load More" at bounding box center [284, 297] width 166 height 19
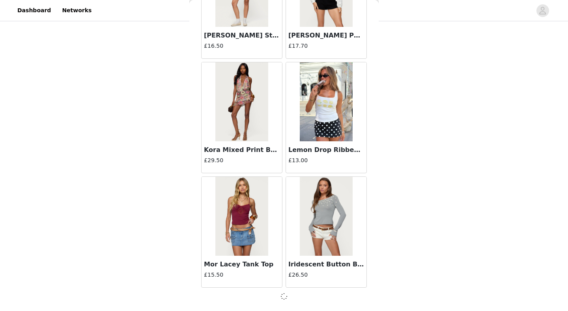
scroll to position [13486, 0]
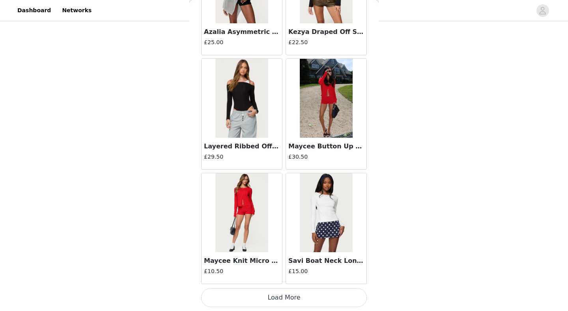
click at [265, 300] on button "Load More" at bounding box center [284, 297] width 166 height 19
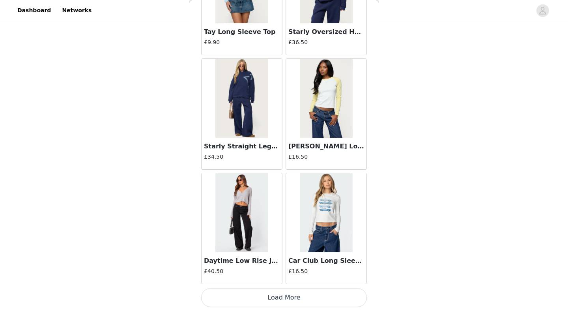
scroll to position [537, 0]
click at [276, 296] on button "Load More" at bounding box center [284, 297] width 166 height 19
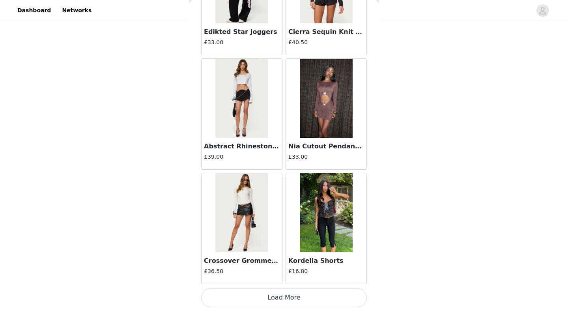
click at [279, 294] on button "Load More" at bounding box center [284, 297] width 166 height 19
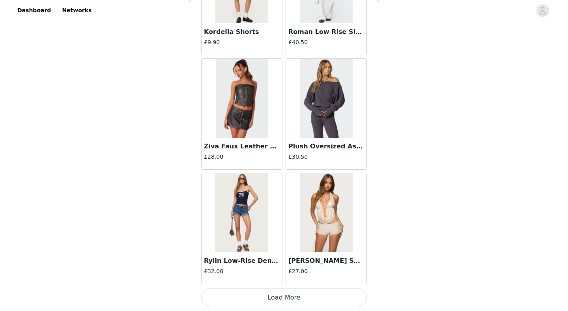
click at [280, 293] on button "Load More" at bounding box center [284, 297] width 166 height 19
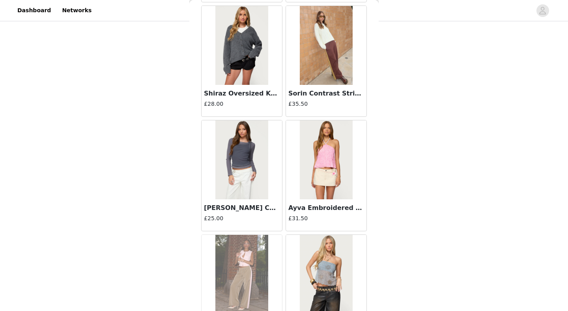
scroll to position [18922, 0]
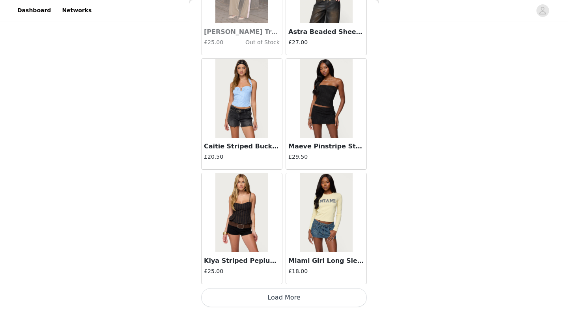
click at [282, 300] on button "Load More" at bounding box center [284, 297] width 166 height 19
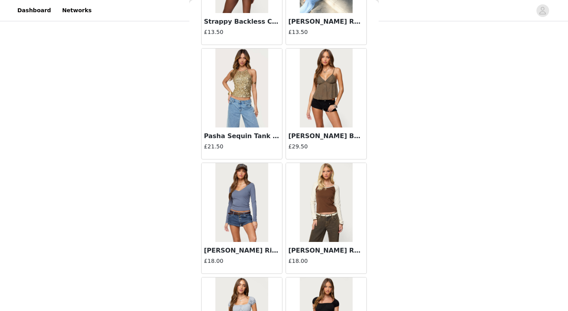
scroll to position [20262, 0]
